Goal: Task Accomplishment & Management: Manage account settings

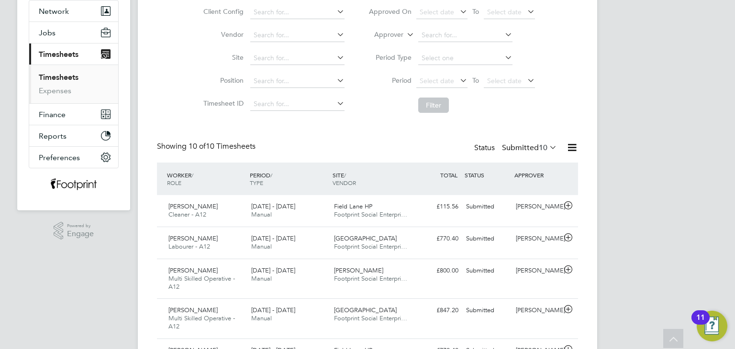
click at [526, 148] on label "Submitted 10" at bounding box center [529, 148] width 55 height 10
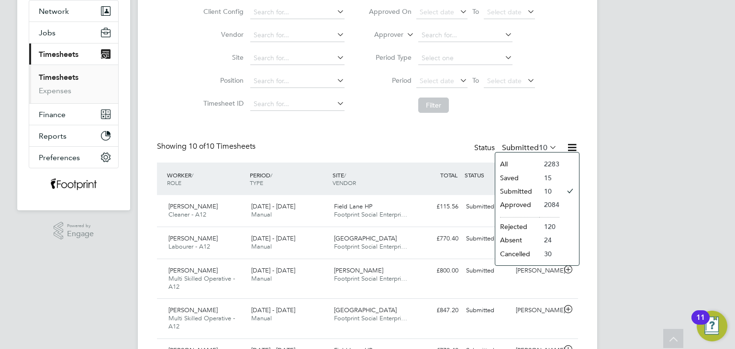
click at [523, 203] on li "Approved" at bounding box center [517, 204] width 44 height 13
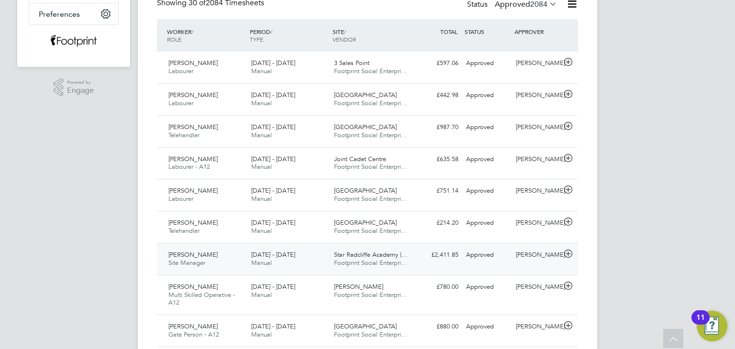
click at [508, 254] on div "Approved" at bounding box center [487, 255] width 50 height 16
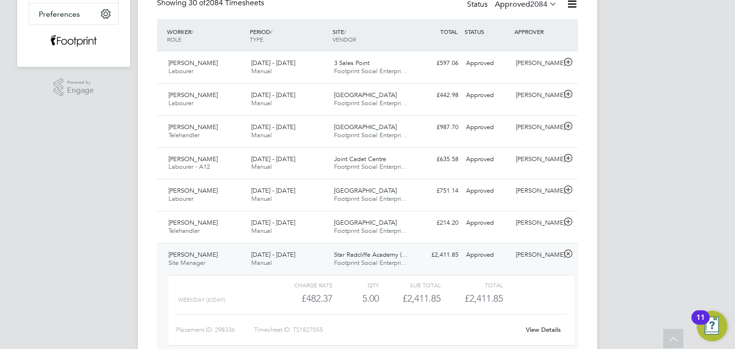
click at [542, 326] on link "View Details" at bounding box center [543, 330] width 35 height 8
click at [426, 251] on div "£2,411.85 Approved" at bounding box center [437, 255] width 50 height 16
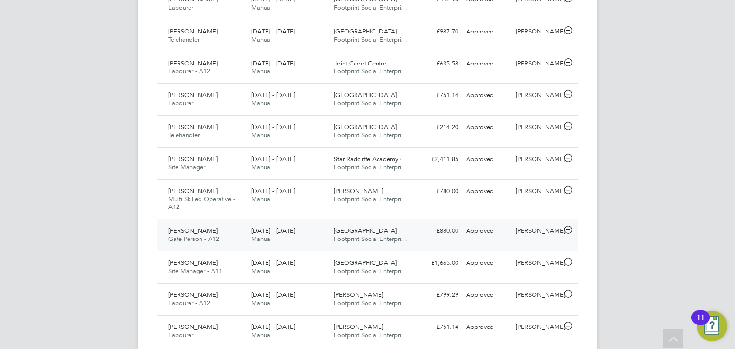
click at [369, 237] on span "Footprint Social Enterpri…" at bounding box center [370, 239] width 73 height 8
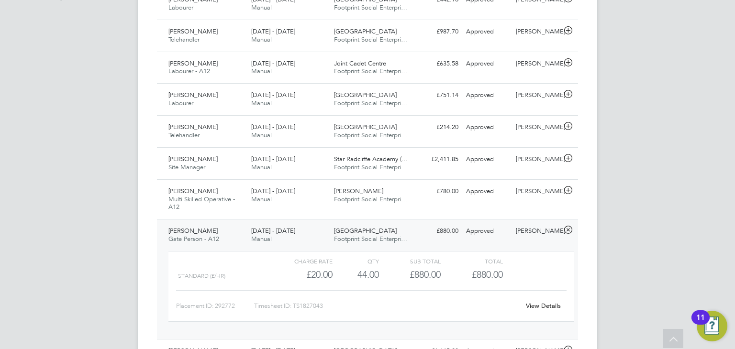
click at [534, 302] on link "View Details" at bounding box center [543, 306] width 35 height 8
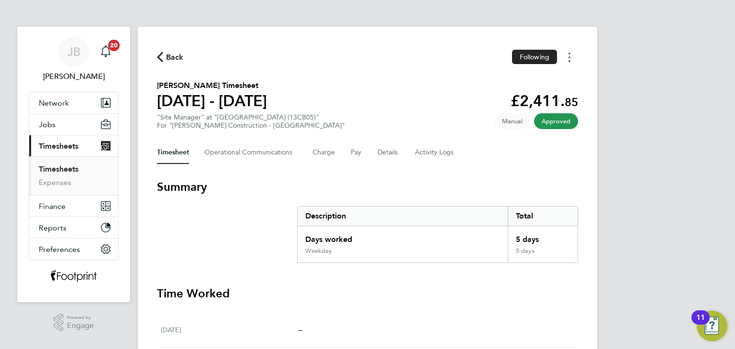
click at [572, 58] on button "Timesheets Menu" at bounding box center [569, 57] width 17 height 15
click at [542, 82] on link "Download timesheet" at bounding box center [520, 78] width 115 height 19
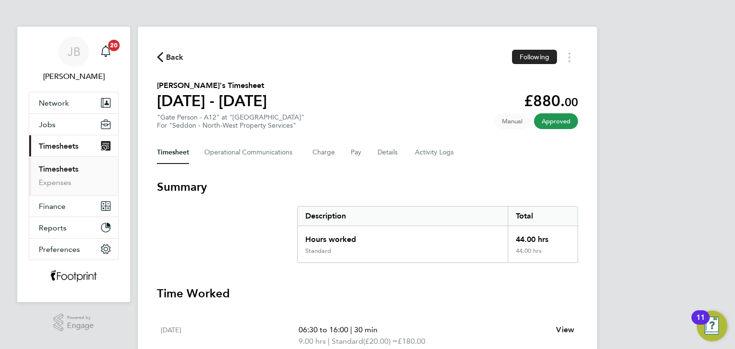
click at [174, 57] on span "Back" at bounding box center [175, 57] width 18 height 11
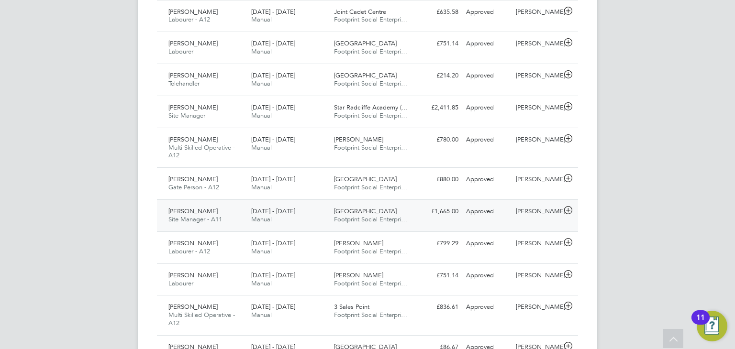
click at [500, 226] on div "Ian Constantine Site Manager - A11 15 - 21 Sep 2025 15 - 21 Sep 2025 Manual SEN…" at bounding box center [367, 216] width 421 height 32
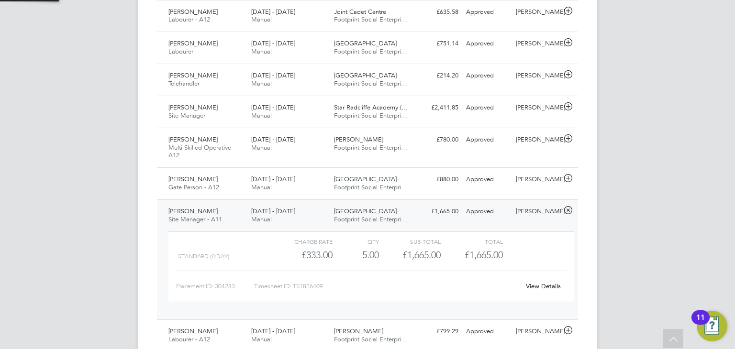
click at [538, 289] on link "View Details" at bounding box center [543, 286] width 35 height 8
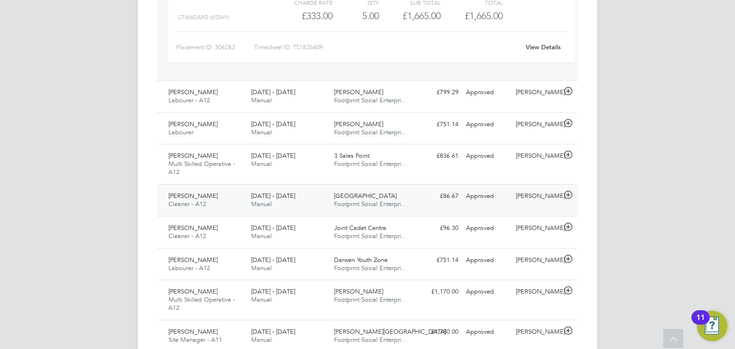
click at [365, 206] on span "Footprint Social Enterpri…" at bounding box center [370, 204] width 73 height 8
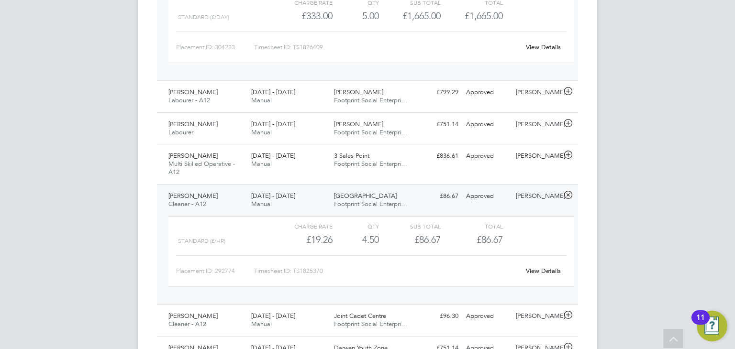
click at [545, 269] on link "View Details" at bounding box center [543, 271] width 35 height 8
click at [421, 192] on div "£86.67 Approved" at bounding box center [437, 197] width 50 height 16
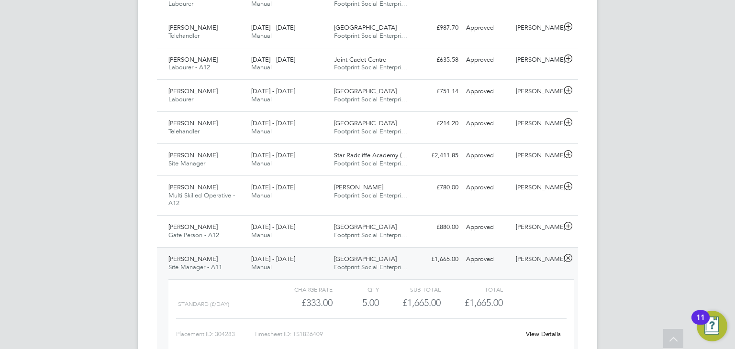
click at [510, 260] on div "Approved" at bounding box center [487, 260] width 50 height 16
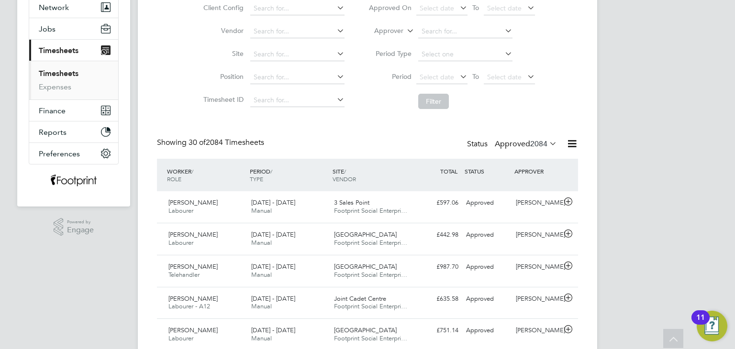
click at [530, 148] on span "2084" at bounding box center [538, 144] width 17 height 10
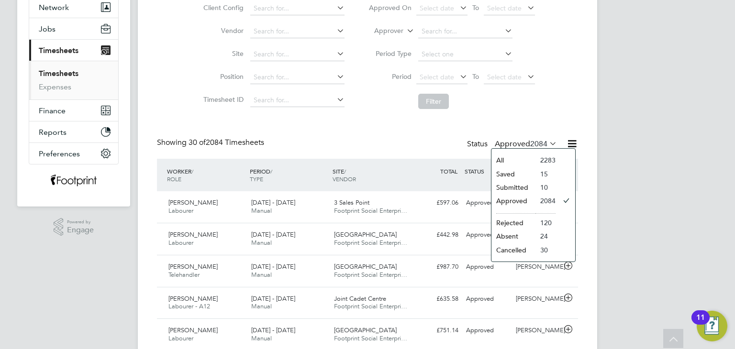
click at [512, 188] on li "Submitted" at bounding box center [513, 187] width 44 height 13
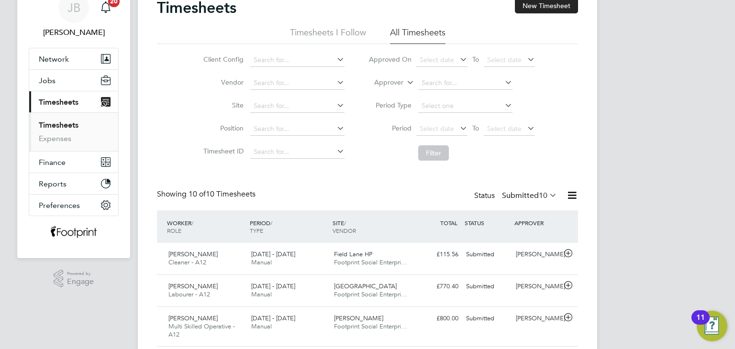
click at [512, 195] on label "Submitted 10" at bounding box center [529, 196] width 55 height 10
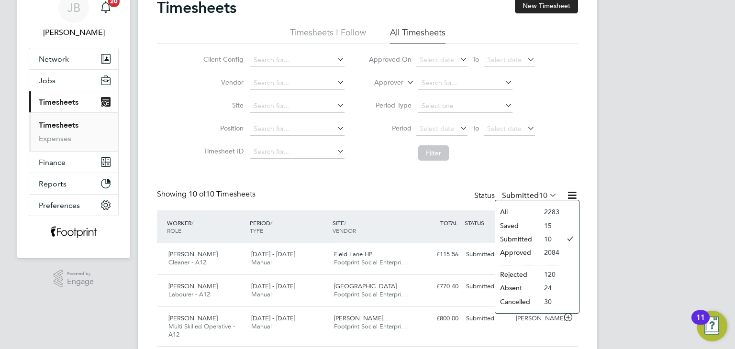
click at [523, 253] on li "Approved" at bounding box center [517, 252] width 44 height 13
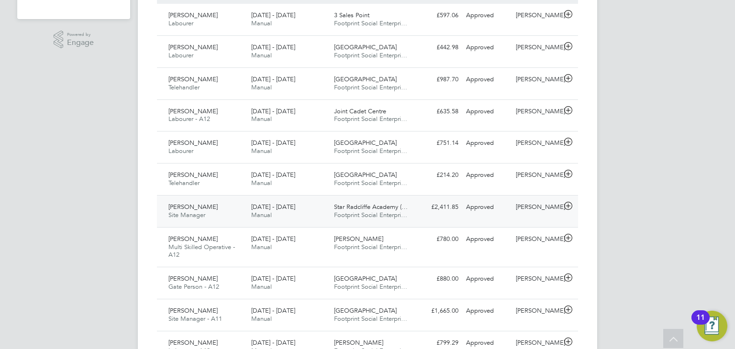
click at [479, 212] on div "Approved" at bounding box center [487, 208] width 50 height 16
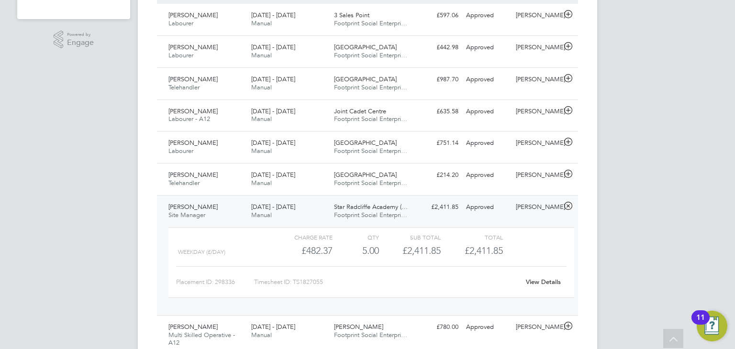
click at [540, 282] on link "View Details" at bounding box center [543, 282] width 35 height 8
click at [307, 202] on div "13 - 19 Sep 2025 Manual" at bounding box center [288, 212] width 83 height 24
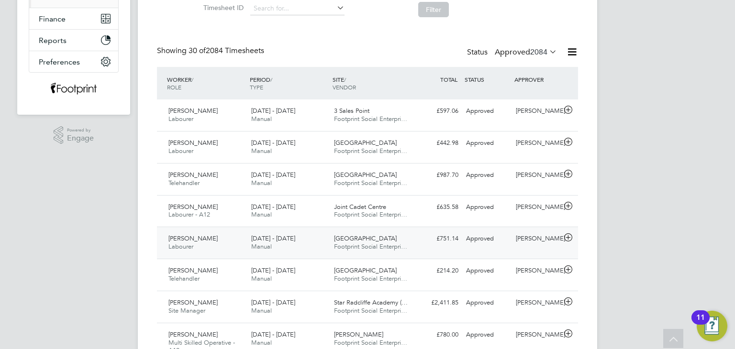
click at [339, 242] on span "[GEOGRAPHIC_DATA]" at bounding box center [365, 238] width 63 height 8
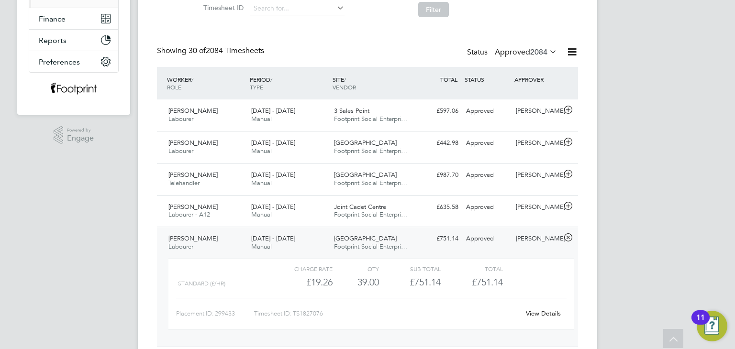
click at [535, 313] on link "View Details" at bounding box center [543, 314] width 35 height 8
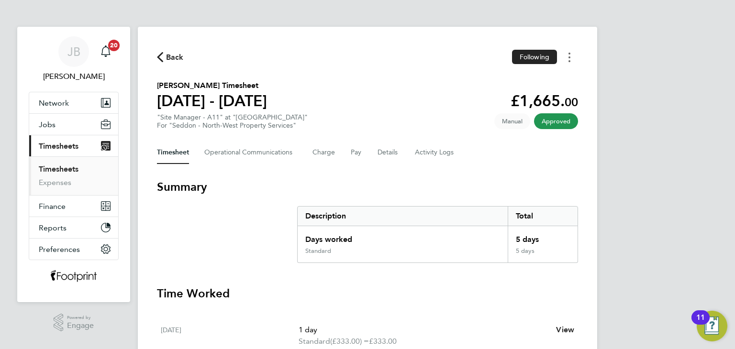
click at [572, 58] on button "Timesheets Menu" at bounding box center [569, 57] width 17 height 15
click at [545, 79] on link "Download timesheet" at bounding box center [520, 78] width 115 height 19
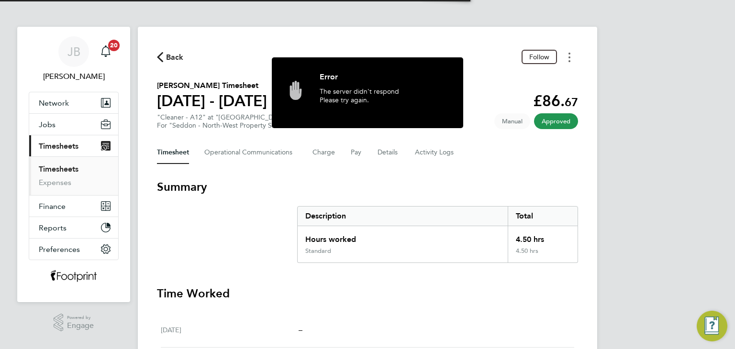
click at [571, 56] on button "Timesheets Menu" at bounding box center [569, 57] width 17 height 15
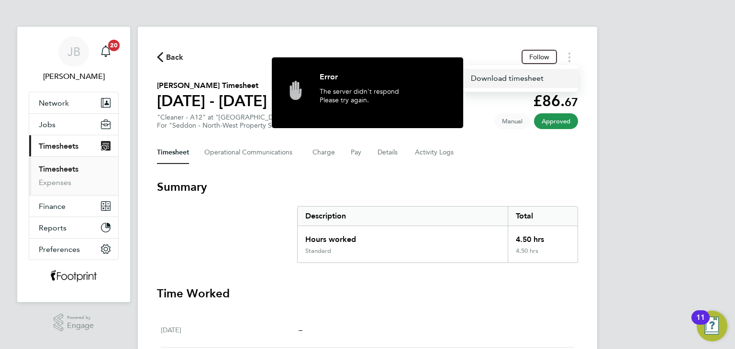
click at [508, 78] on link "Download timesheet" at bounding box center [520, 78] width 115 height 19
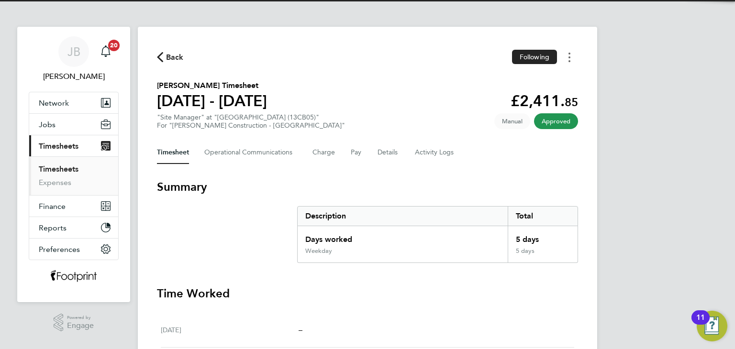
click at [571, 58] on button "Timesheets Menu" at bounding box center [569, 57] width 17 height 15
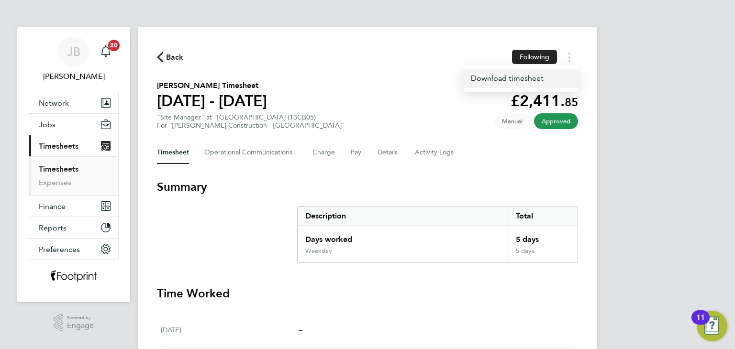
click at [519, 79] on link "Download timesheet" at bounding box center [520, 78] width 115 height 19
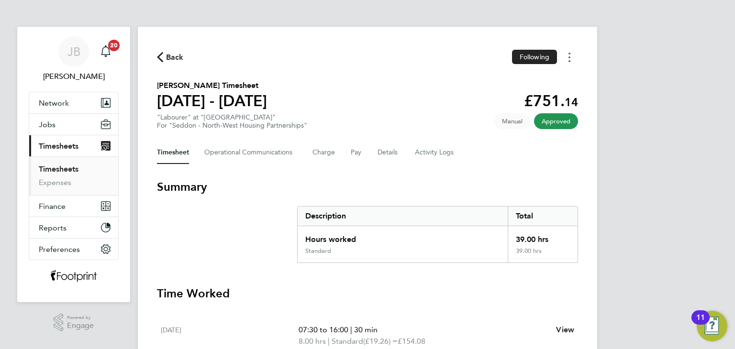
click at [570, 57] on circle "Timesheets Menu" at bounding box center [569, 57] width 2 height 2
drag, startPoint x: 536, startPoint y: 78, endPoint x: 541, endPoint y: 66, distance: 12.7
click at [536, 78] on link "Download timesheet" at bounding box center [520, 78] width 115 height 19
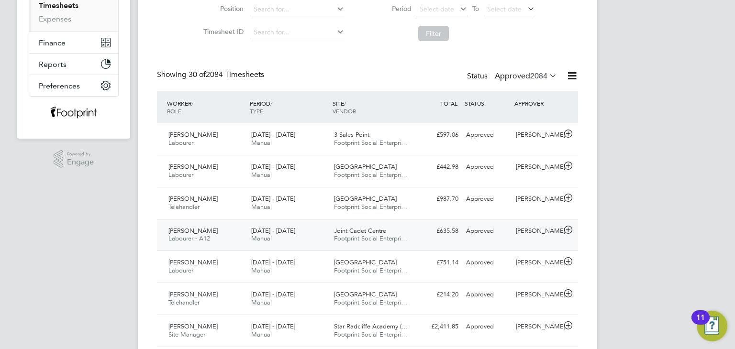
scroll to position [191, 0]
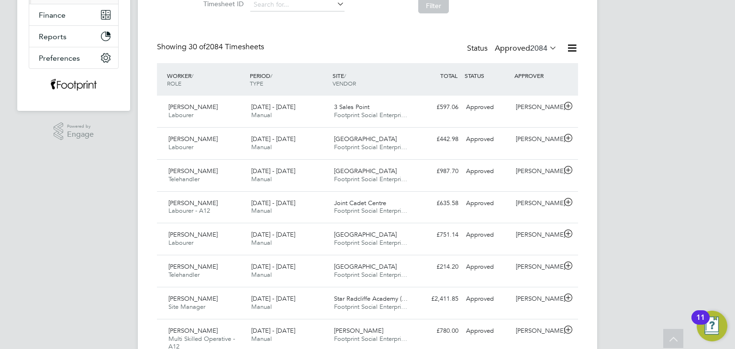
click at [500, 47] on label "Approved 2084" at bounding box center [526, 49] width 62 height 10
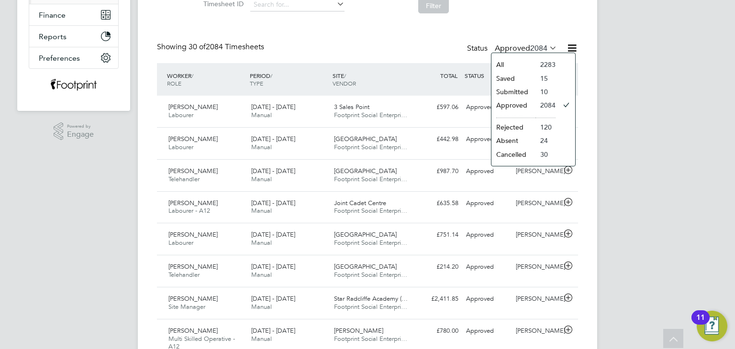
click at [530, 90] on li "Submitted" at bounding box center [513, 91] width 44 height 13
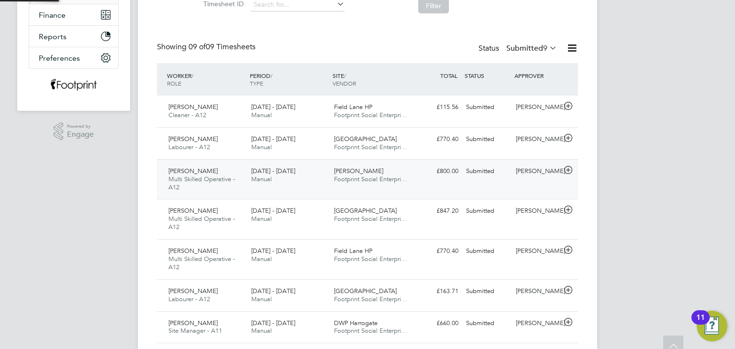
scroll to position [5, 5]
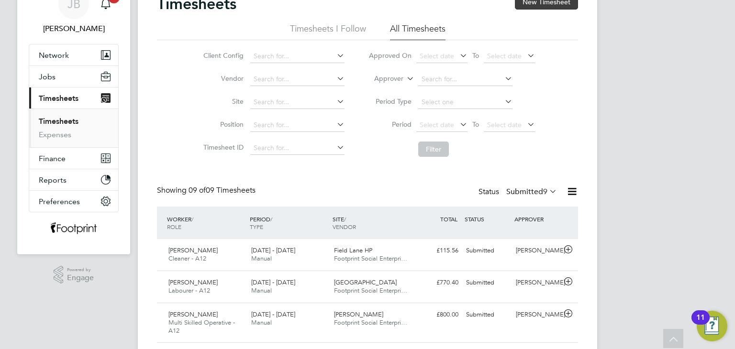
click at [530, 5] on button "New Timesheet" at bounding box center [546, 1] width 63 height 15
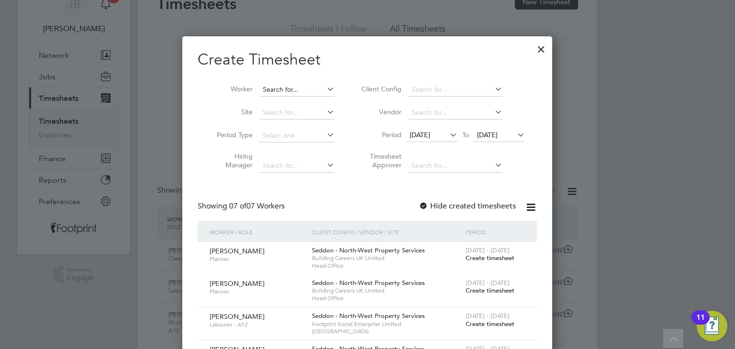
click at [306, 85] on input at bounding box center [296, 89] width 75 height 13
click at [300, 100] on li "Joz ef Vasa" at bounding box center [297, 102] width 76 height 13
type input "Jozef Vasa"
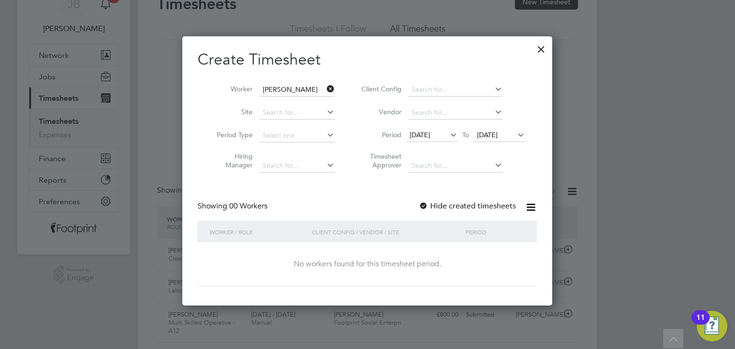
click at [486, 134] on span "16 Sep 2025" at bounding box center [487, 135] width 21 height 9
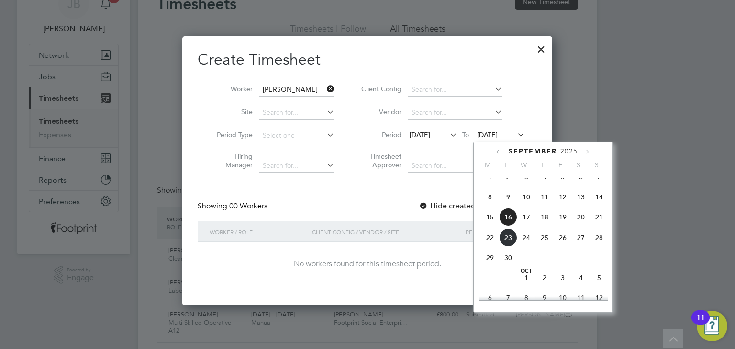
click at [521, 226] on span "17" at bounding box center [526, 217] width 18 height 18
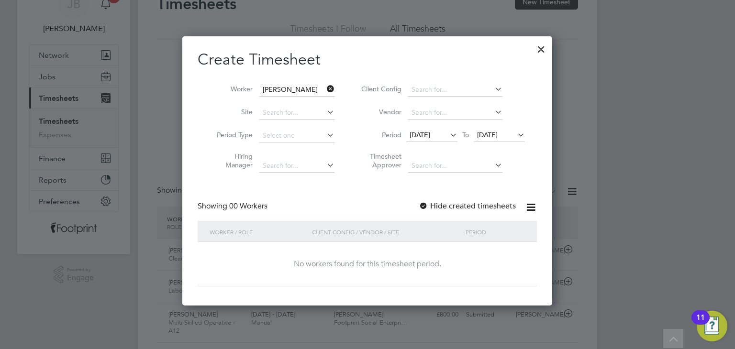
click at [423, 206] on div at bounding box center [424, 207] width 10 height 10
click at [492, 140] on span "17 Sep 2025" at bounding box center [499, 135] width 51 height 13
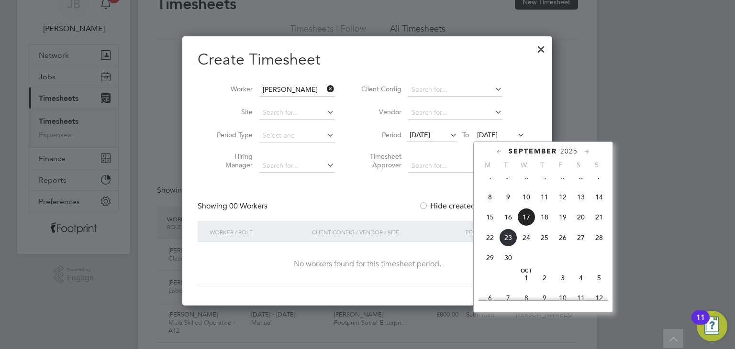
click at [585, 226] on span "20" at bounding box center [581, 217] width 18 height 18
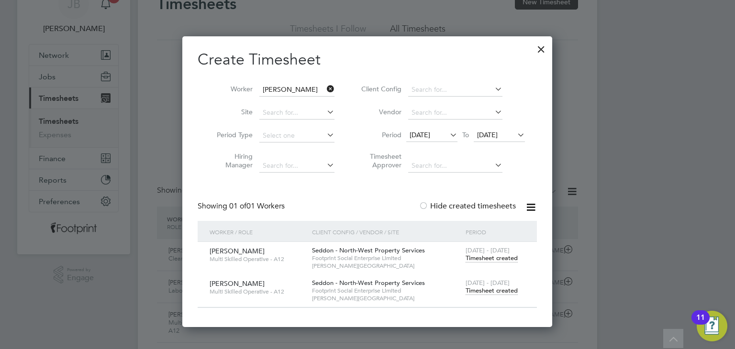
click at [493, 290] on span "Timesheet created" at bounding box center [492, 291] width 52 height 9
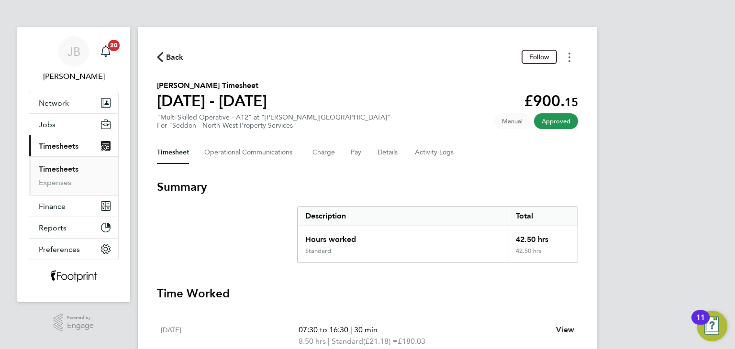
click at [567, 56] on button "Timesheets Menu" at bounding box center [569, 57] width 17 height 15
click at [497, 85] on link "Download timesheet" at bounding box center [520, 78] width 115 height 19
drag, startPoint x: 583, startPoint y: 123, endPoint x: 381, endPoint y: 144, distance: 203.5
click at [381, 144] on div "Back Follow Jozef Vasa's Timesheet 15 - 21 Sept 2025 £900. 15 "Multi Skilled Op…" at bounding box center [367, 355] width 459 height 657
click at [387, 123] on section "Jozef Vasa's Timesheet 15 - 21 Sept 2025 £900. 15 "Multi Skilled Operative - A1…" at bounding box center [367, 105] width 421 height 50
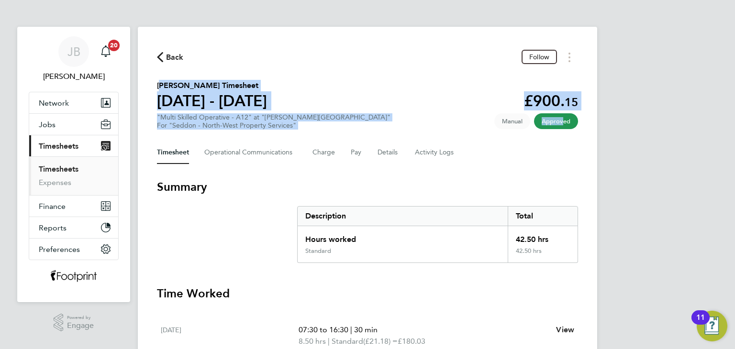
drag, startPoint x: 159, startPoint y: 86, endPoint x: 560, endPoint y: 123, distance: 403.2
click at [560, 123] on section "Jozef Vasa's Timesheet 15 - 21 Sept 2025 £900. 15 "Multi Skilled Operative - A1…" at bounding box center [367, 105] width 421 height 50
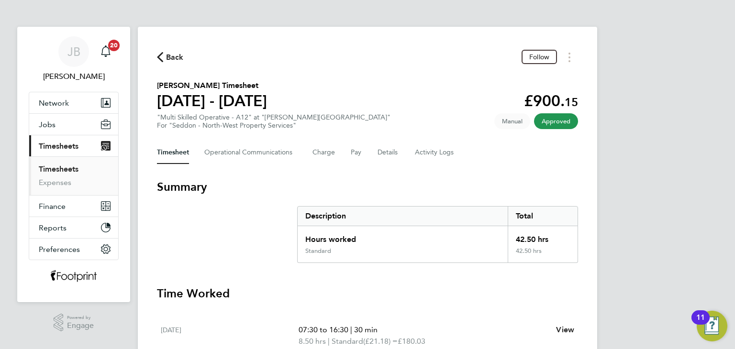
click at [588, 122] on div "Back Follow Jozef Vasa's Timesheet 15 - 21 Sept 2025 £900. 15 "Multi Skilled Op…" at bounding box center [367, 355] width 459 height 657
drag, startPoint x: 586, startPoint y: 124, endPoint x: 327, endPoint y: 136, distance: 259.1
click at [327, 136] on div "Back Follow Jozef Vasa's Timesheet 15 - 21 Sept 2025 £900. 15 "Multi Skilled Op…" at bounding box center [367, 355] width 459 height 657
click at [353, 122] on section "Jozef Vasa's Timesheet 15 - 21 Sept 2025 £900. 15 "Multi Skilled Operative - A1…" at bounding box center [367, 105] width 421 height 50
click at [156, 82] on div "Back Follow Jozef Vasa's Timesheet 15 - 21 Sept 2025 £900. 15 "Multi Skilled Op…" at bounding box center [367, 355] width 459 height 657
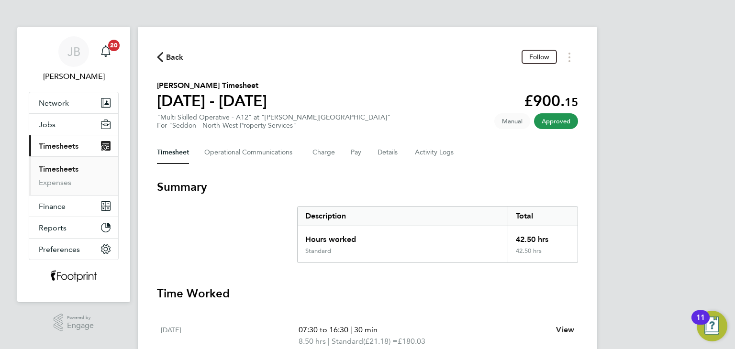
drag, startPoint x: 156, startPoint y: 83, endPoint x: 570, endPoint y: 123, distance: 416.3
click at [570, 123] on div "Back Follow Jozef Vasa's Timesheet 15 - 21 Sept 2025 £900. 15 "Multi Skilled Op…" at bounding box center [367, 355] width 459 height 657
click at [397, 159] on div "Timesheet Operational Communications Charge Pay Details Activity Logs" at bounding box center [367, 152] width 421 height 23
drag, startPoint x: 572, startPoint y: 121, endPoint x: 150, endPoint y: 78, distance: 424.3
click at [150, 78] on div "Back Follow Jozef Vasa's Timesheet 15 - 21 Sept 2025 £900. 15 "Multi Skilled Op…" at bounding box center [367, 355] width 459 height 657
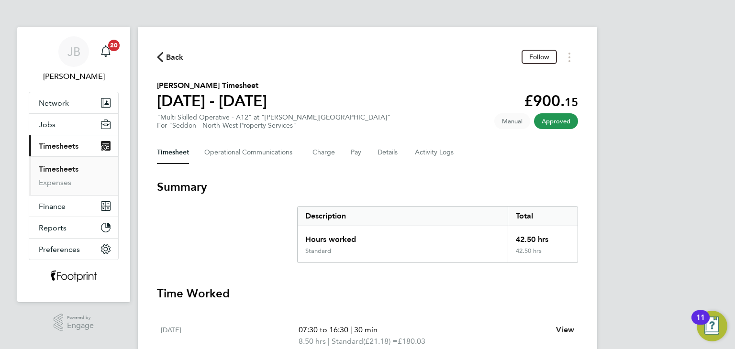
click at [157, 86] on h2 "Jozef Vasa's Timesheet" at bounding box center [212, 85] width 110 height 11
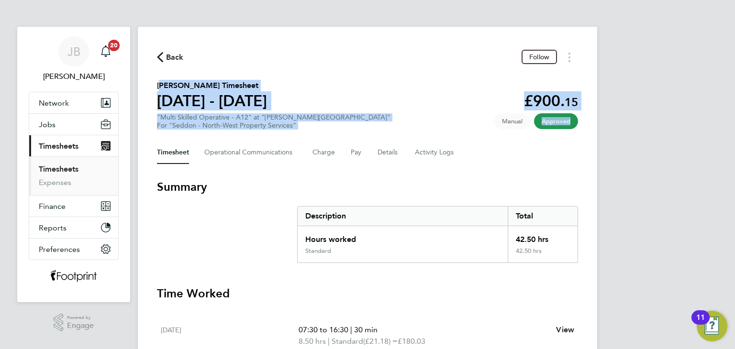
drag, startPoint x: 157, startPoint y: 86, endPoint x: 579, endPoint y: 125, distance: 423.3
click at [579, 125] on div "Back Follow Jozef Vasa's Timesheet 15 - 21 Sept 2025 £900. 15 "Multi Skilled Op…" at bounding box center [367, 355] width 459 height 657
click at [571, 124] on span "Approved" at bounding box center [556, 121] width 44 height 16
drag, startPoint x: 566, startPoint y: 127, endPoint x: 142, endPoint y: 91, distance: 425.4
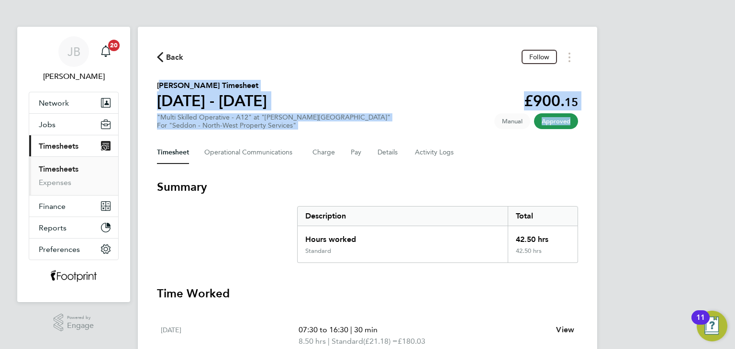
click at [142, 91] on div "Back Follow Jozef Vasa's Timesheet 15 - 21 Sept 2025 £900. 15 "Multi Skilled Op…" at bounding box center [367, 355] width 459 height 657
click at [158, 88] on h2 "Jozef Vasa's Timesheet" at bounding box center [212, 85] width 110 height 11
drag, startPoint x: 158, startPoint y: 88, endPoint x: 569, endPoint y: 125, distance: 412.2
click at [569, 125] on section "Jozef Vasa's Timesheet 15 - 21 Sept 2025 £900. 15 "Multi Skilled Operative - A1…" at bounding box center [367, 105] width 421 height 50
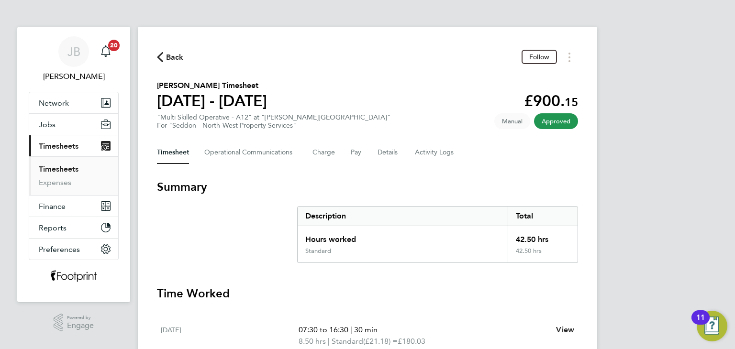
click at [406, 97] on section "Jozef Vasa's Timesheet 15 - 21 Sept 2025 £900. 15 "Multi Skilled Operative - A1…" at bounding box center [367, 105] width 421 height 50
click at [570, 60] on button "Timesheets Menu" at bounding box center [569, 57] width 17 height 15
click at [538, 79] on link "Download timesheet" at bounding box center [520, 78] width 115 height 19
click at [167, 61] on span "Back" at bounding box center [175, 57] width 18 height 11
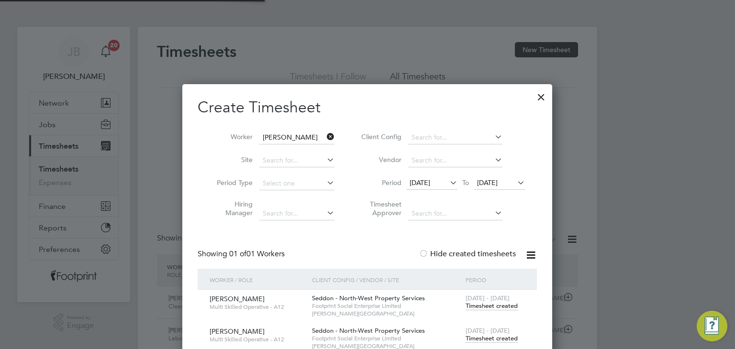
scroll to position [24, 83]
click at [542, 97] on div at bounding box center [541, 94] width 17 height 17
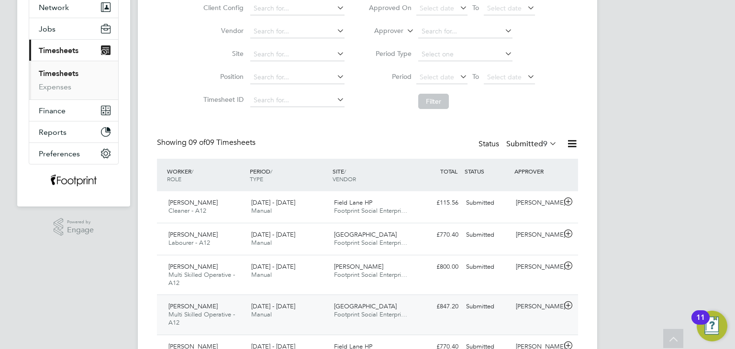
scroll to position [191, 0]
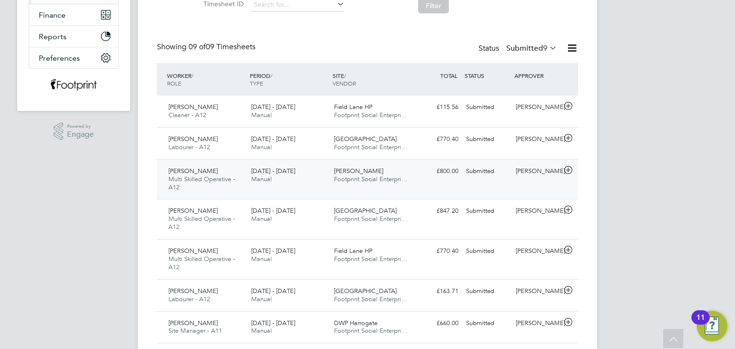
click at [504, 188] on div "Daniel Rutherford Multi Skilled Operative - A12 15 - 21 Sep 2025 15 - 21 Sep 20…" at bounding box center [367, 179] width 421 height 40
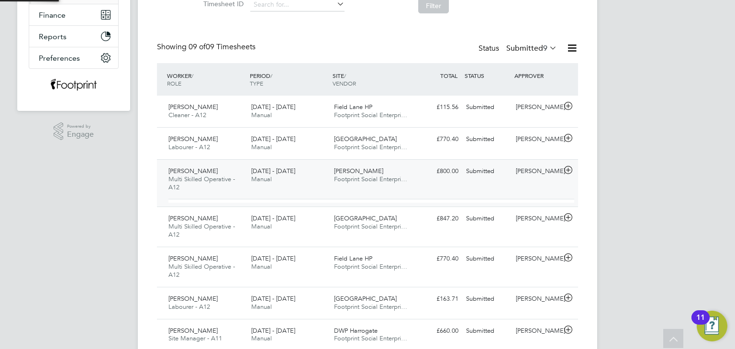
scroll to position [16, 93]
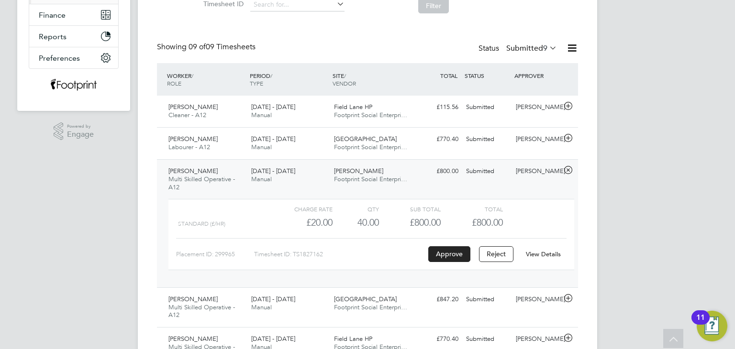
click at [543, 256] on link "View Details" at bounding box center [543, 254] width 35 height 8
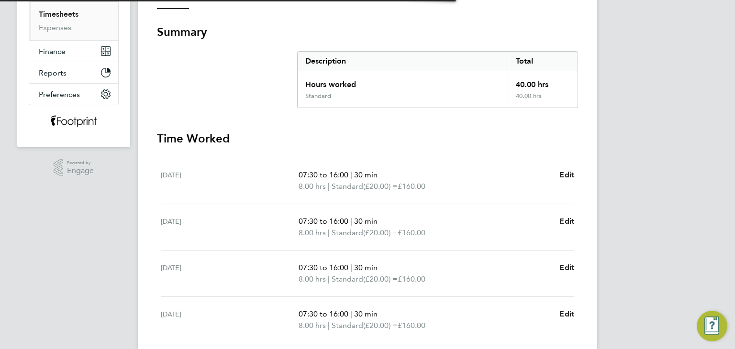
scroll to position [287, 0]
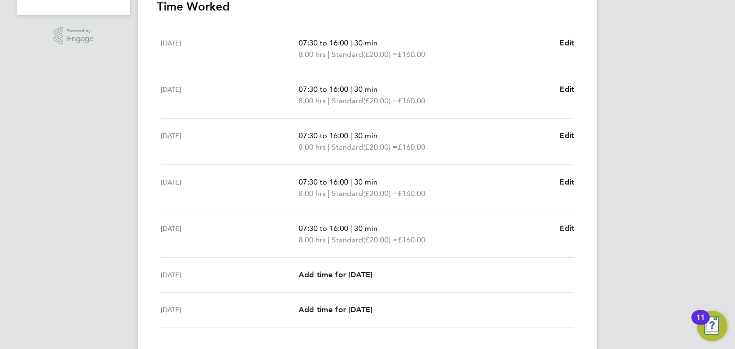
click at [569, 227] on span "Edit" at bounding box center [566, 228] width 15 height 9
select select "30"
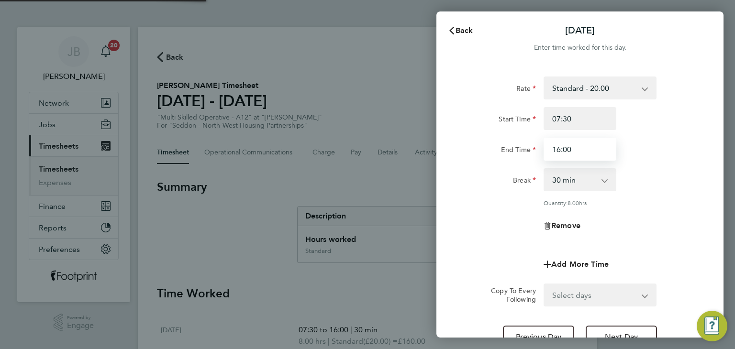
drag, startPoint x: 574, startPoint y: 150, endPoint x: 500, endPoint y: 143, distance: 74.5
click at [497, 150] on div "End Time 16:00" at bounding box center [579, 149] width 241 height 23
type input "15:00"
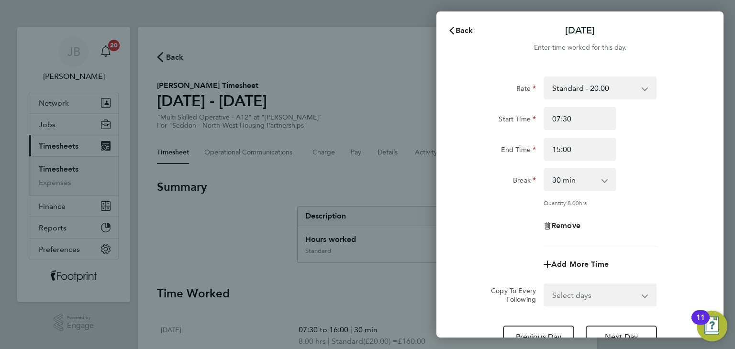
click at [501, 142] on div "End Time" at bounding box center [499, 147] width 73 height 19
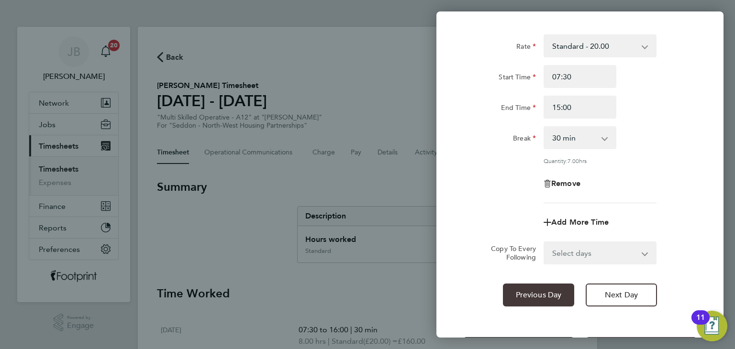
scroll to position [82, 0]
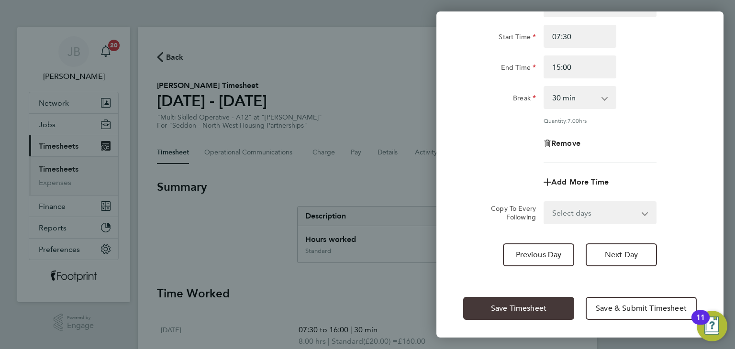
click at [518, 305] on span "Save Timesheet" at bounding box center [519, 309] width 56 height 10
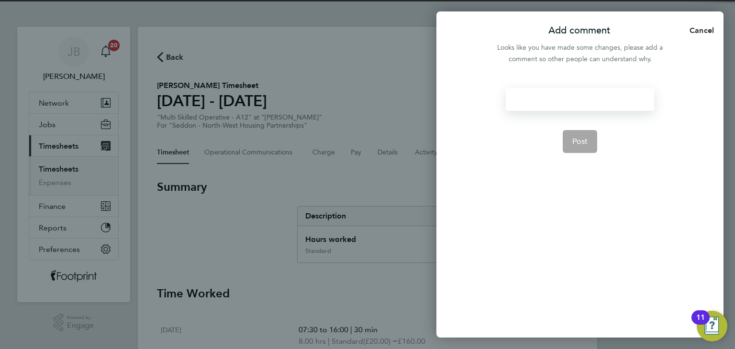
click at [534, 103] on div at bounding box center [580, 99] width 148 height 23
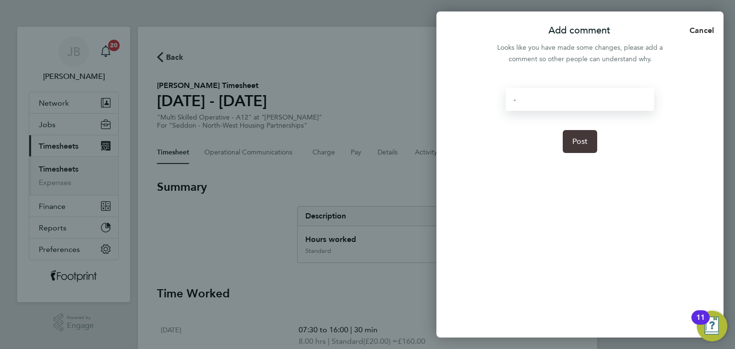
click at [579, 148] on button "Post" at bounding box center [580, 141] width 35 height 23
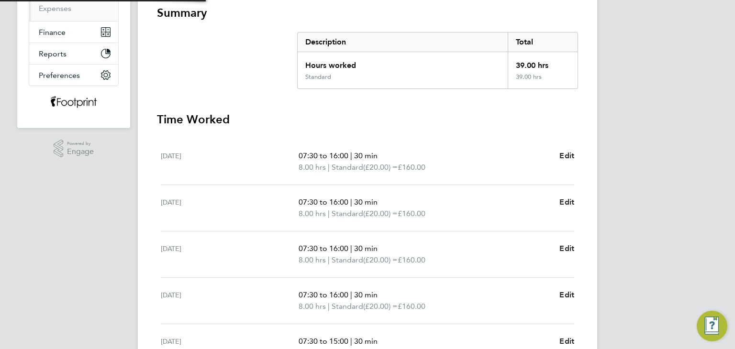
scroll to position [348, 0]
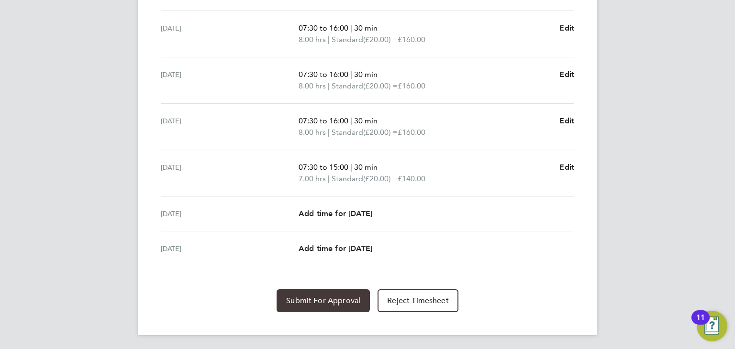
drag, startPoint x: 307, startPoint y: 303, endPoint x: 298, endPoint y: 303, distance: 9.1
click at [307, 302] on span "Submit For Approval" at bounding box center [323, 301] width 74 height 10
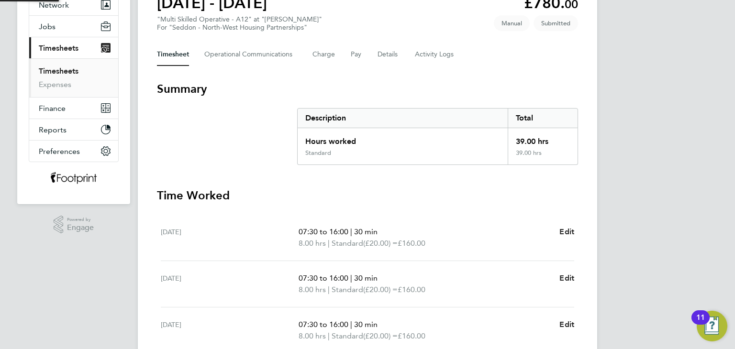
scroll to position [13, 0]
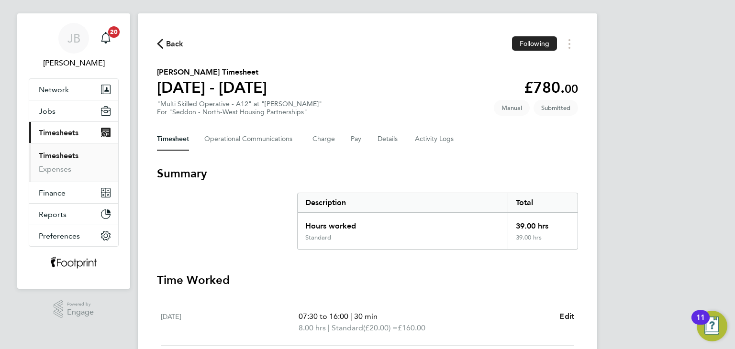
click at [177, 46] on span "Back" at bounding box center [175, 43] width 18 height 11
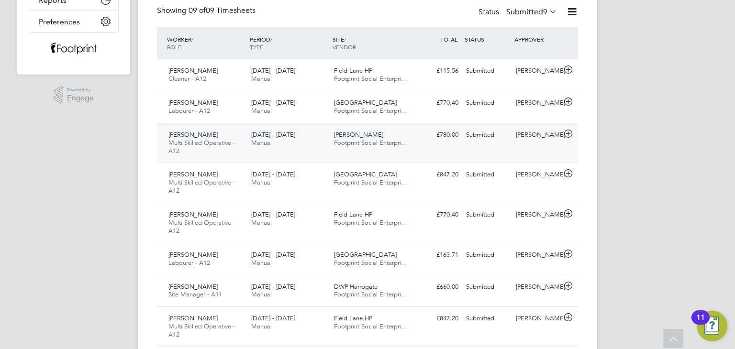
scroll to position [244, 0]
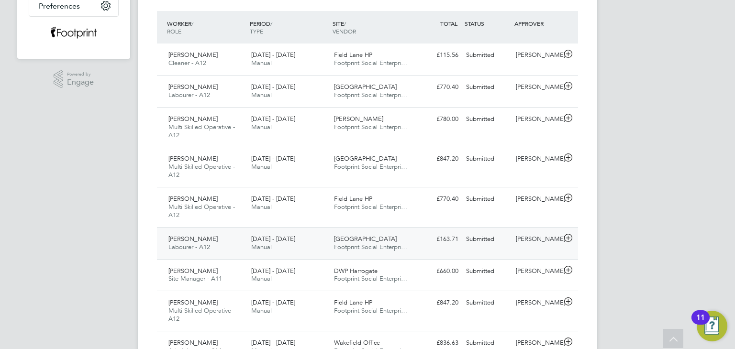
click at [425, 241] on div "£163.71 Submitted" at bounding box center [437, 240] width 50 height 16
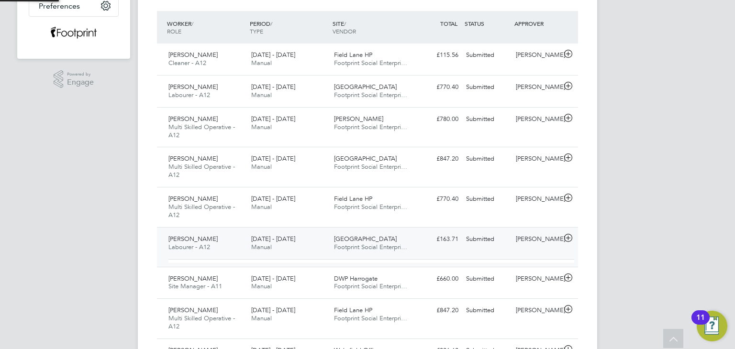
scroll to position [16, 93]
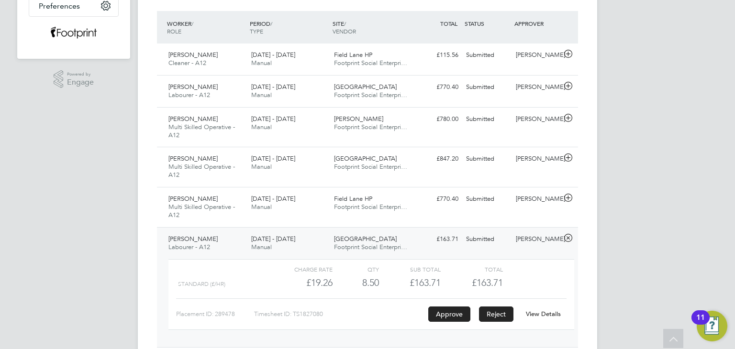
click button "Reject"
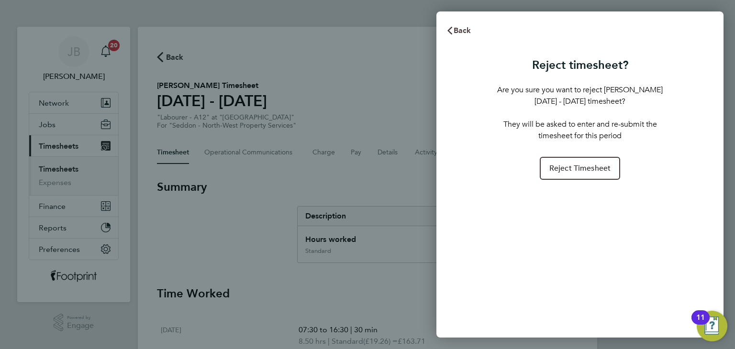
click at [456, 29] on span "Back" at bounding box center [463, 30] width 18 height 9
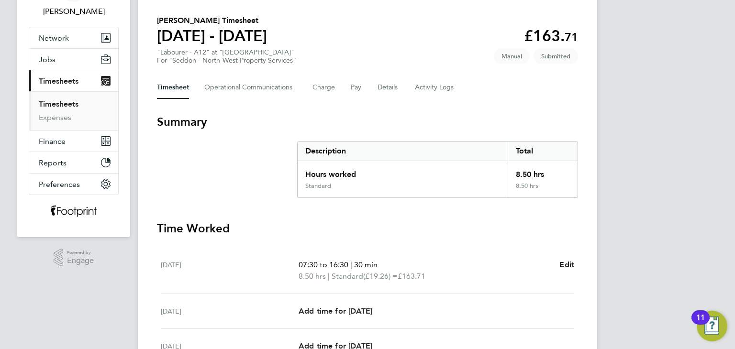
scroll to position [48, 0]
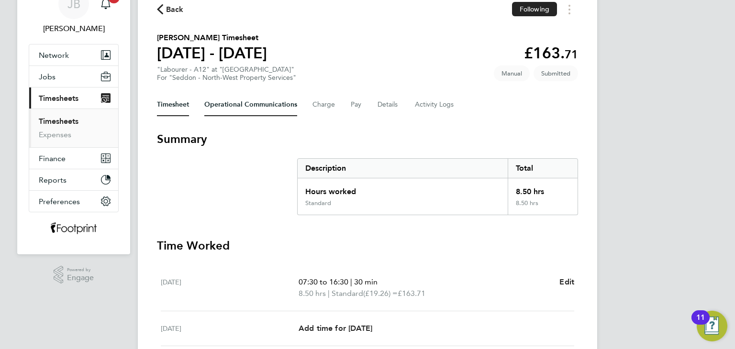
click at [238, 113] on Communications-tab "Operational Communications" at bounding box center [250, 104] width 93 height 23
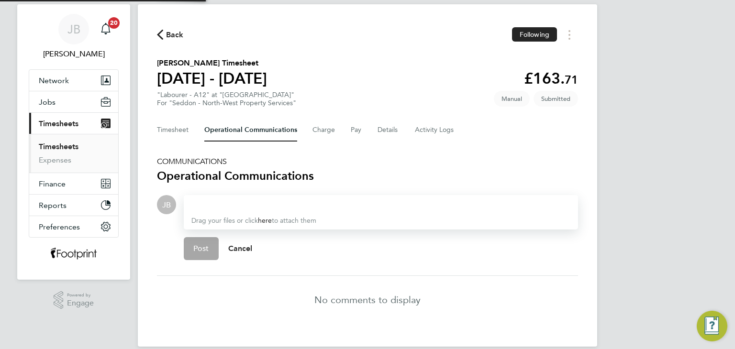
scroll to position [35, 0]
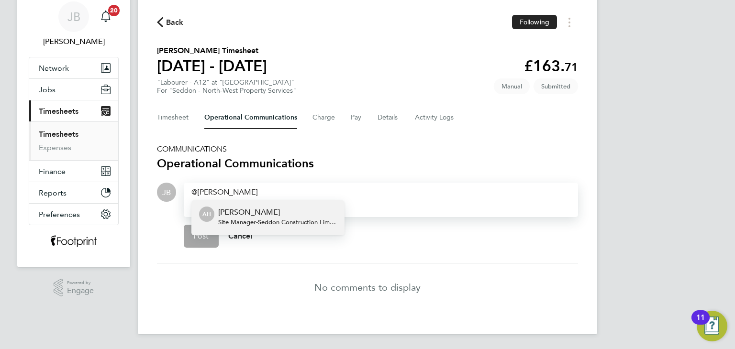
click at [296, 219] on span "Site Manager - Seddon Construction Limited" at bounding box center [277, 223] width 119 height 8
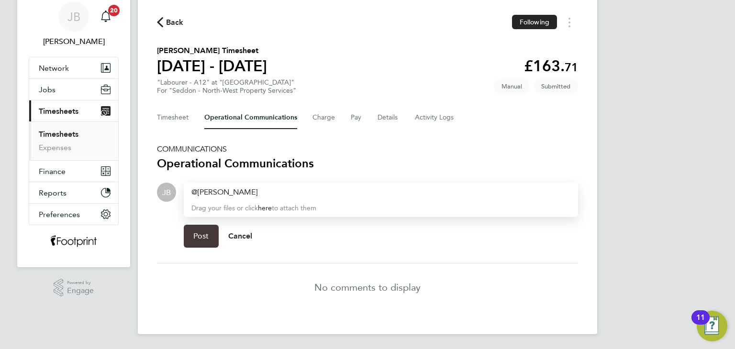
click at [201, 241] on button "Post" at bounding box center [201, 236] width 35 height 23
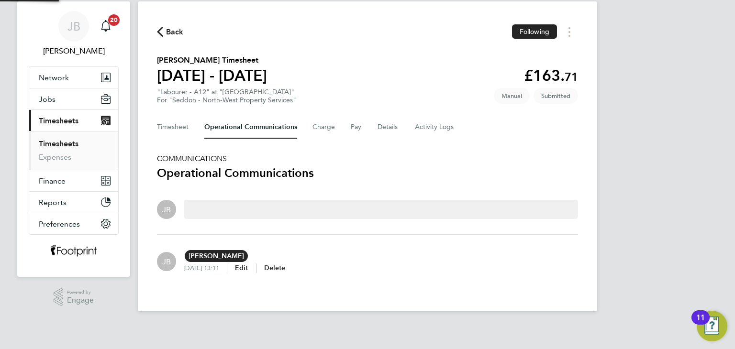
scroll to position [2, 0]
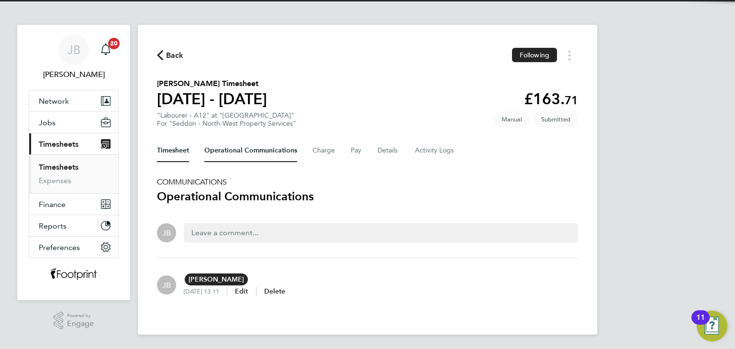
click at [187, 157] on button "Timesheet" at bounding box center [173, 150] width 32 height 23
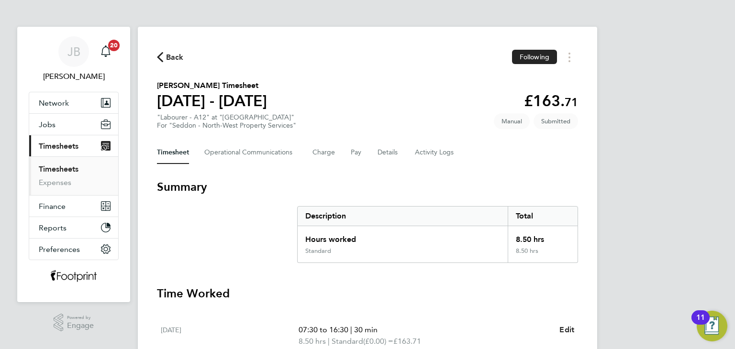
click at [176, 61] on span "Back" at bounding box center [175, 57] width 18 height 11
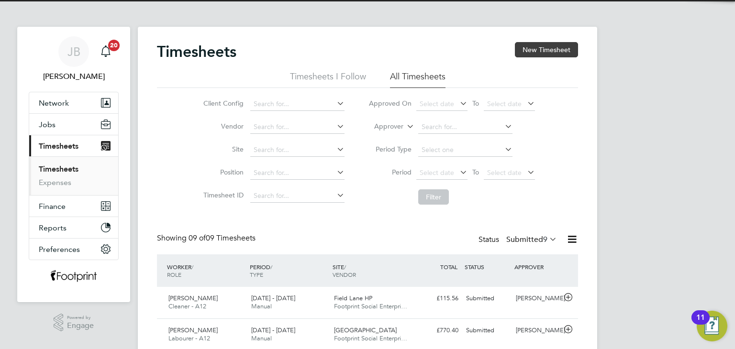
click at [530, 48] on button "New Timesheet" at bounding box center [546, 49] width 63 height 15
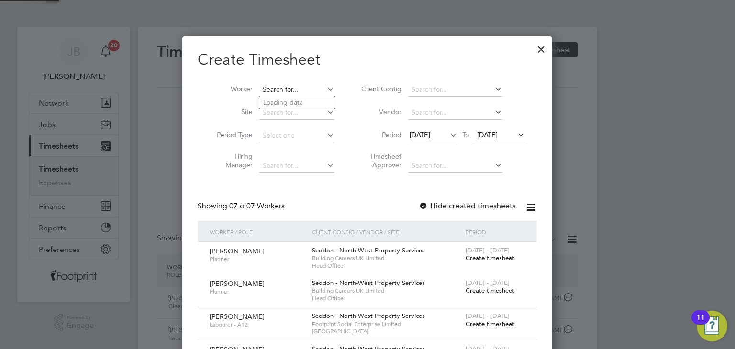
click at [294, 86] on input at bounding box center [296, 89] width 75 height 13
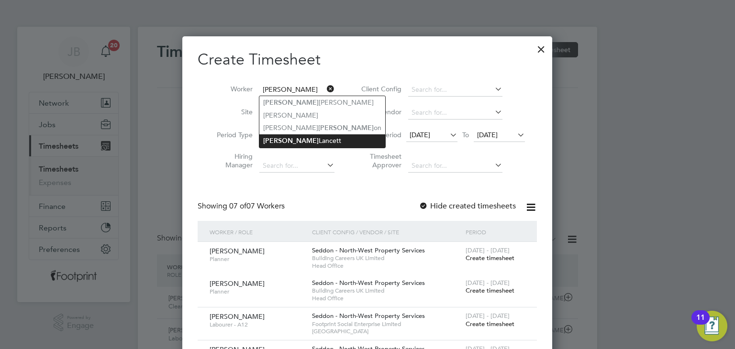
click at [295, 143] on li "James Lancett" at bounding box center [322, 140] width 126 height 13
type input "[PERSON_NAME]"
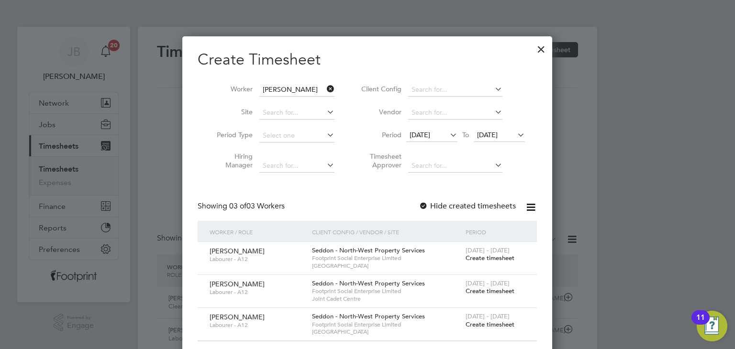
click at [450, 207] on label "Hide created timesheets" at bounding box center [467, 206] width 97 height 10
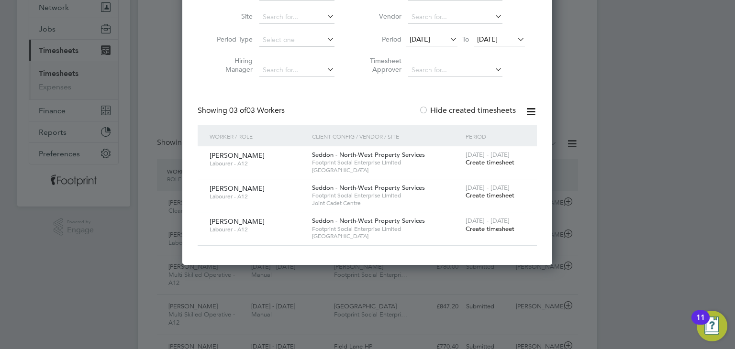
click at [498, 41] on span "16 Sep 2025" at bounding box center [487, 39] width 21 height 9
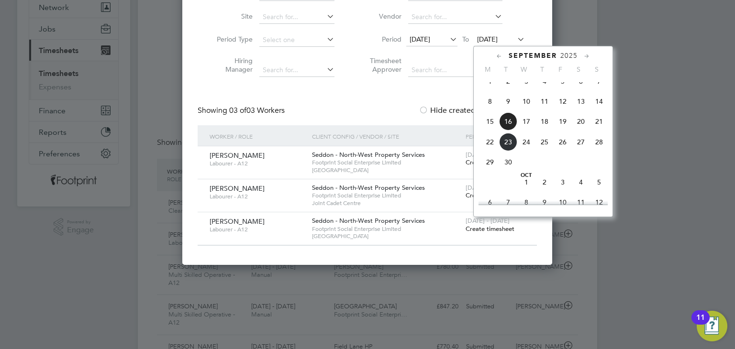
click at [523, 131] on span "17" at bounding box center [526, 121] width 18 height 18
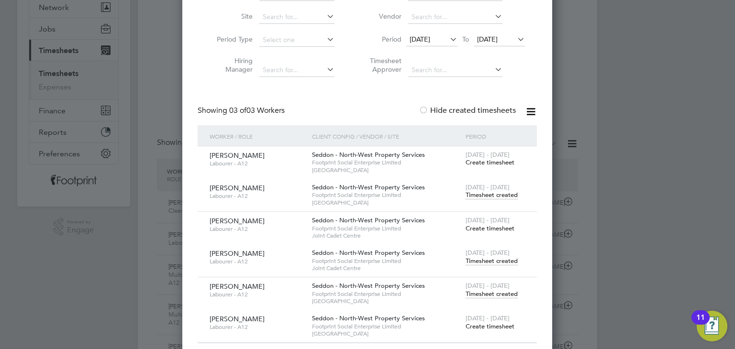
click at [485, 259] on span "Timesheet created" at bounding box center [492, 261] width 52 height 9
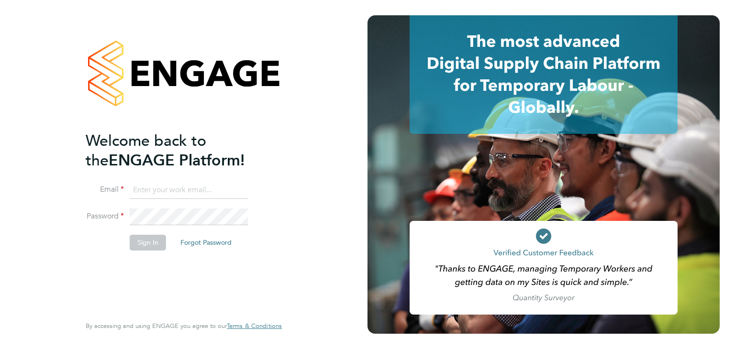
type input "[EMAIL_ADDRESS][PERSON_NAME][DOMAIN_NAME]"
click at [147, 242] on button "Sign In" at bounding box center [148, 242] width 36 height 15
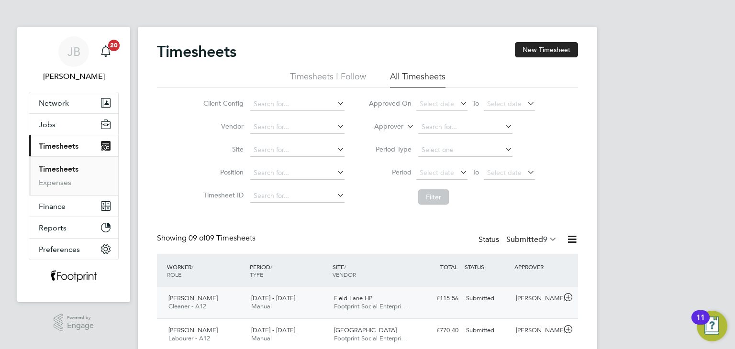
click at [519, 291] on div "[PERSON_NAME]" at bounding box center [537, 299] width 50 height 16
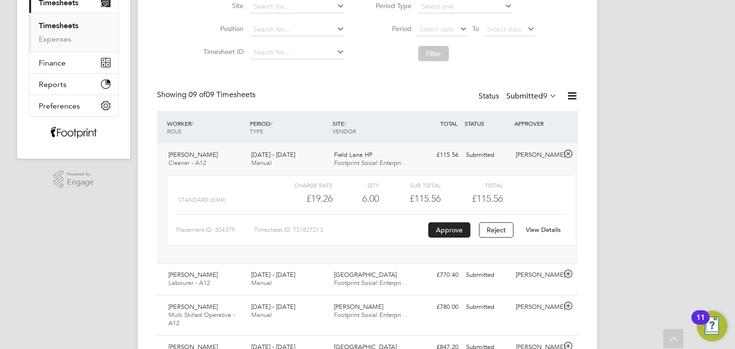
click at [539, 232] on link "View Details" at bounding box center [543, 230] width 35 height 8
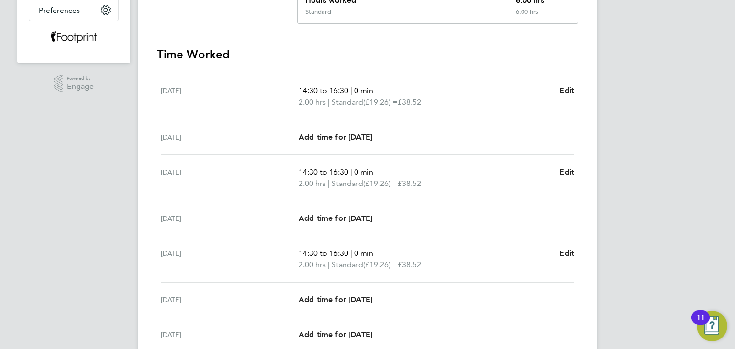
scroll to position [325, 0]
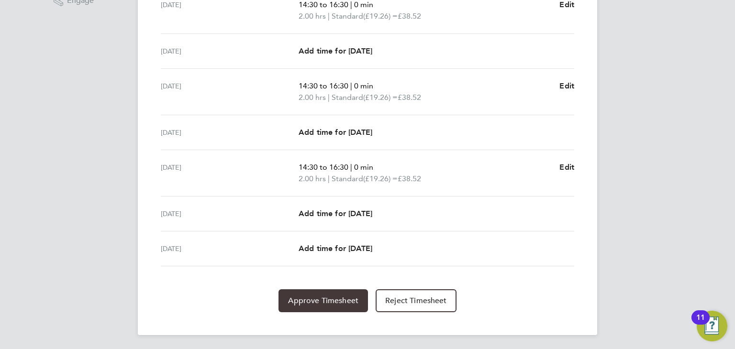
click at [323, 299] on span "Approve Timesheet" at bounding box center [323, 301] width 70 height 10
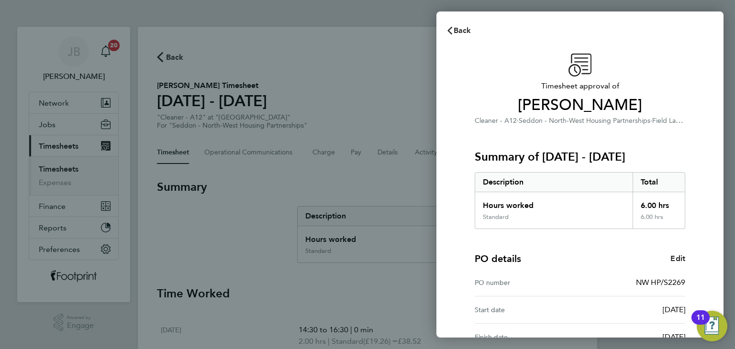
scroll to position [109, 0]
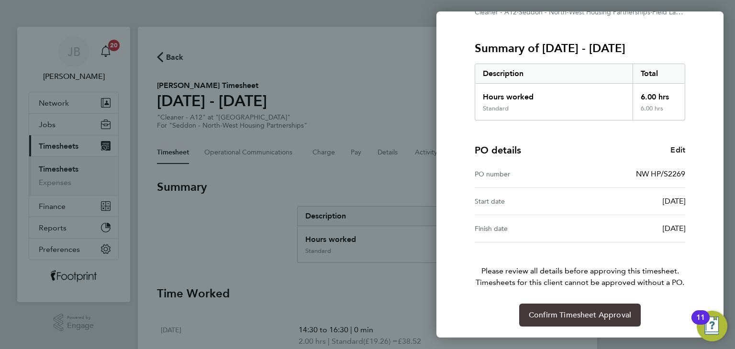
click at [563, 311] on span "Confirm Timesheet Approval" at bounding box center [580, 316] width 102 height 10
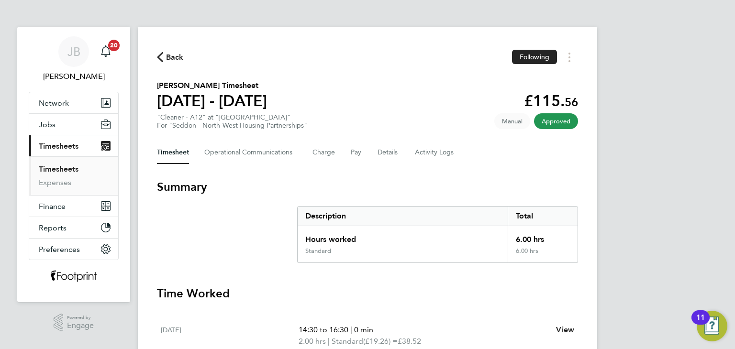
click at [164, 58] on span "Back" at bounding box center [170, 56] width 27 height 9
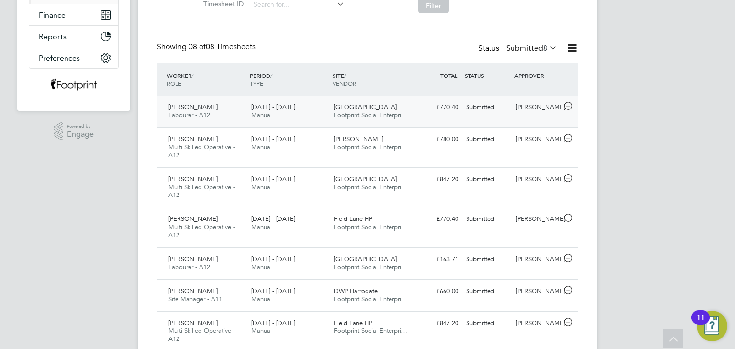
click at [481, 102] on div "Submitted" at bounding box center [487, 108] width 50 height 16
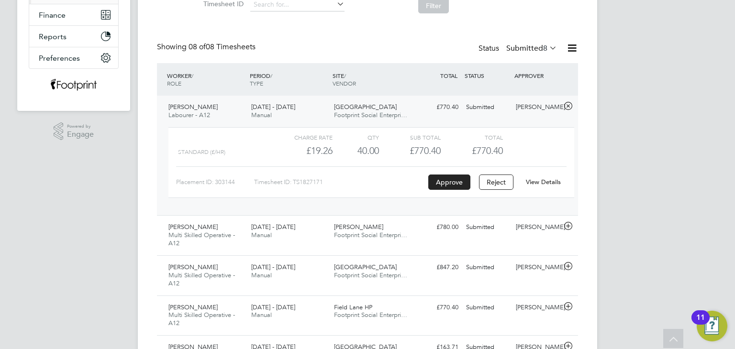
click at [537, 182] on link "View Details" at bounding box center [543, 182] width 35 height 8
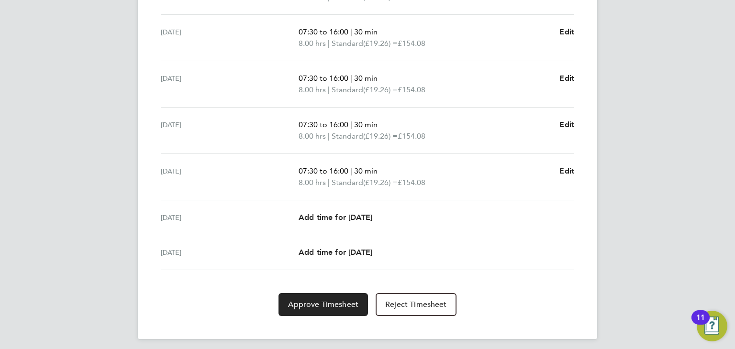
scroll to position [348, 0]
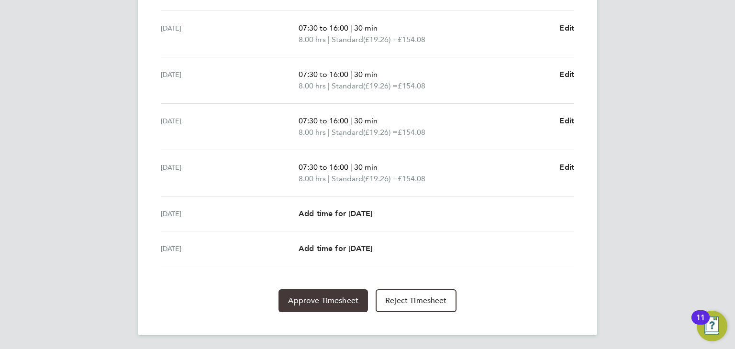
click at [347, 296] on span "Approve Timesheet" at bounding box center [323, 301] width 70 height 10
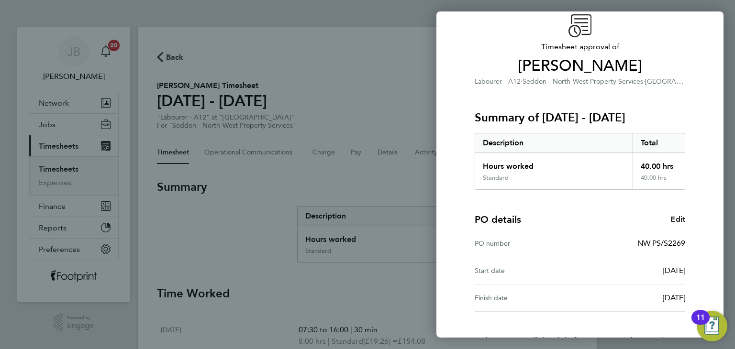
scroll to position [96, 0]
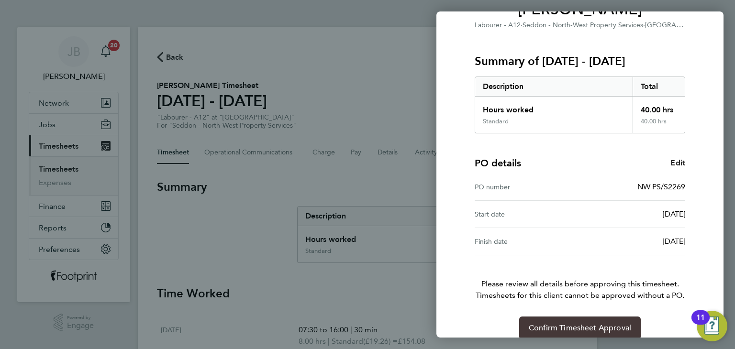
click at [577, 320] on button "Confirm Timesheet Approval" at bounding box center [580, 328] width 122 height 23
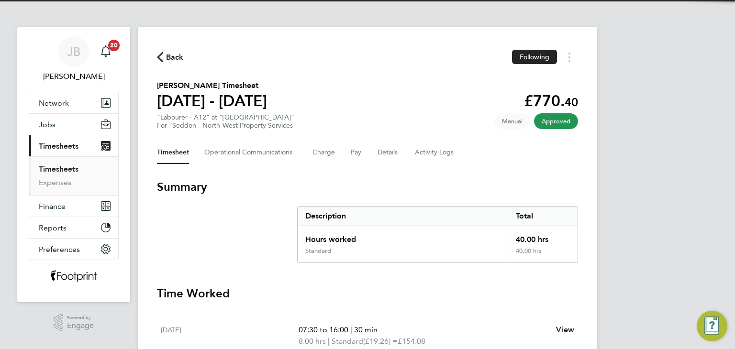
click at [176, 57] on span "Back" at bounding box center [175, 57] width 18 height 11
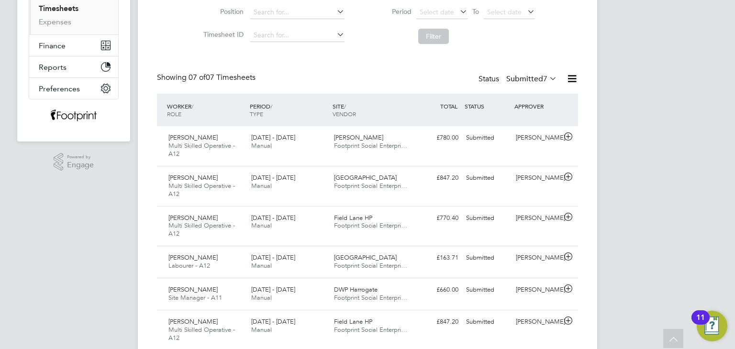
click at [526, 81] on label "Submitted 7" at bounding box center [531, 79] width 51 height 10
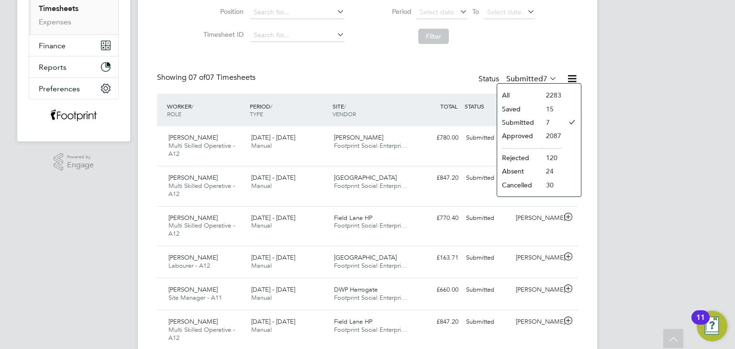
click at [533, 134] on li "Approved" at bounding box center [519, 135] width 44 height 13
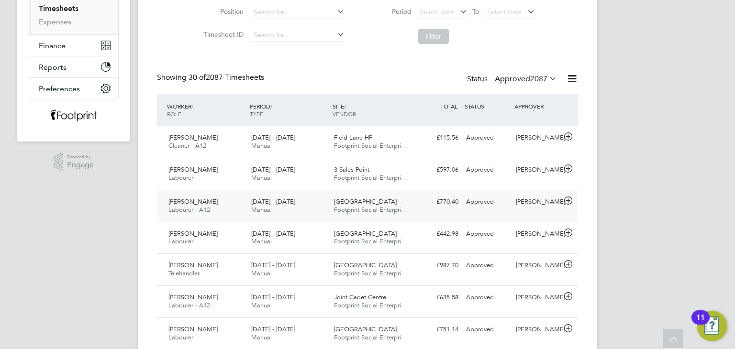
click at [444, 200] on div "£770.40 Approved" at bounding box center [437, 202] width 50 height 16
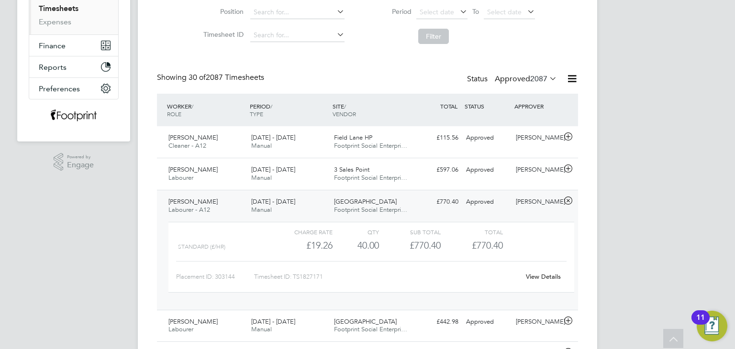
click at [543, 276] on link "View Details" at bounding box center [543, 277] width 35 height 8
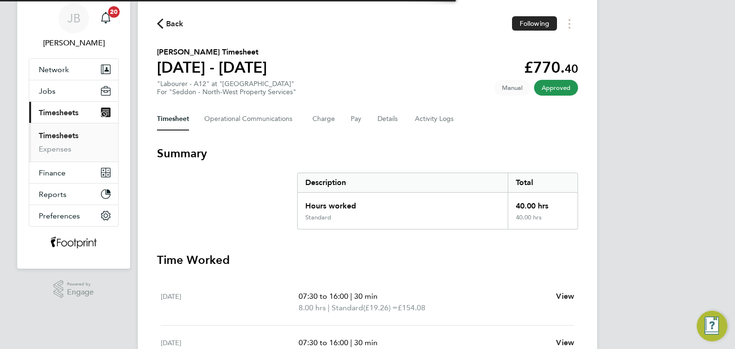
scroll to position [335, 0]
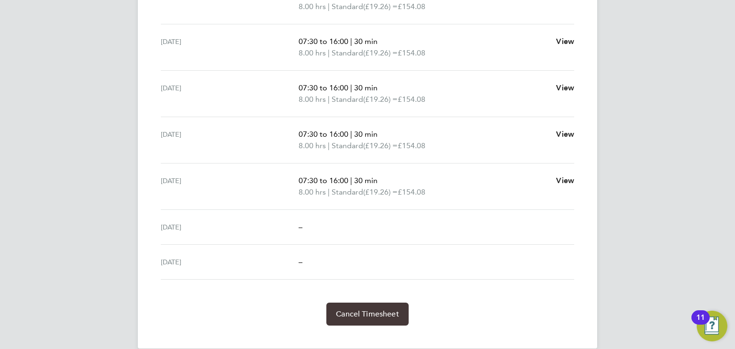
click at [373, 313] on span "Cancel Timesheet" at bounding box center [367, 315] width 63 height 10
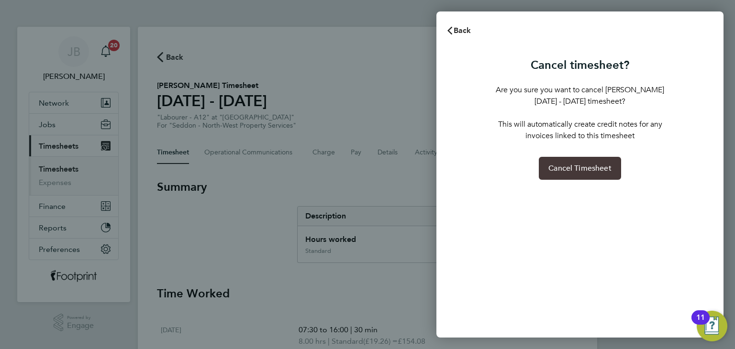
click at [553, 166] on span "Cancel Timesheet" at bounding box center [579, 169] width 63 height 10
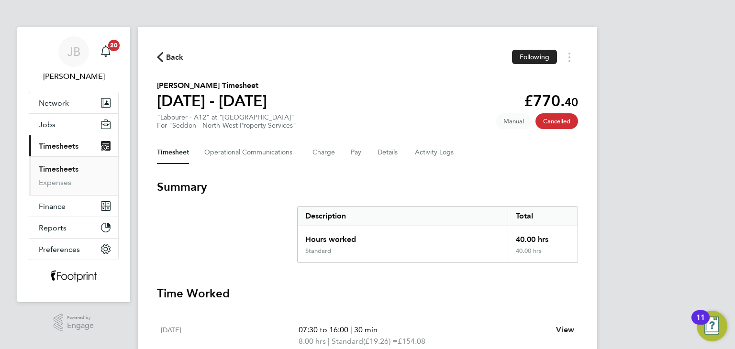
click at [173, 62] on span "Back" at bounding box center [175, 57] width 18 height 11
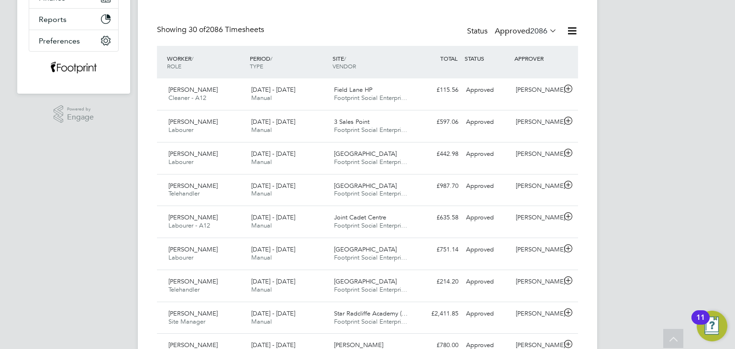
click at [512, 33] on label "Approved 2086" at bounding box center [526, 31] width 62 height 10
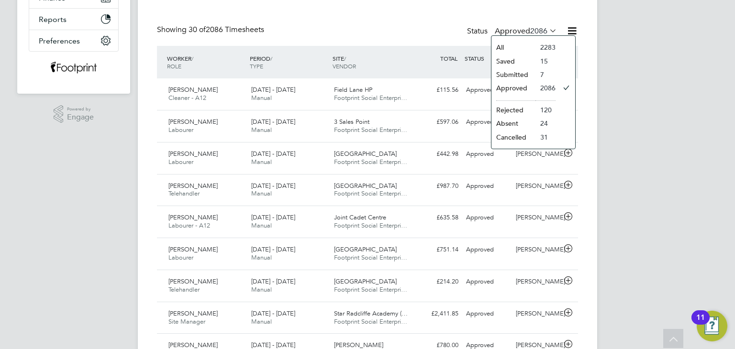
click at [518, 76] on li "Submitted" at bounding box center [513, 74] width 44 height 13
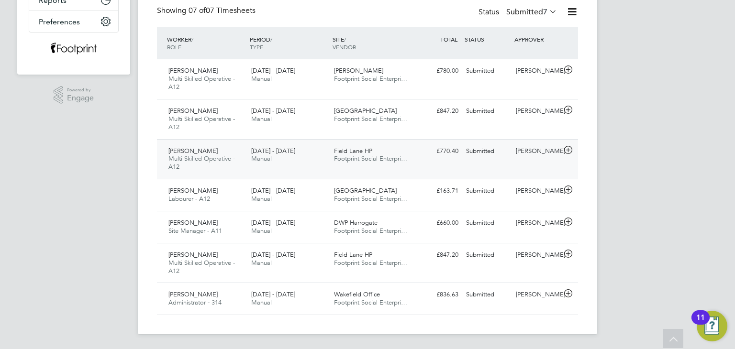
click at [387, 144] on div "Field Lane HP Footprint Social Enterpri…" at bounding box center [371, 156] width 83 height 24
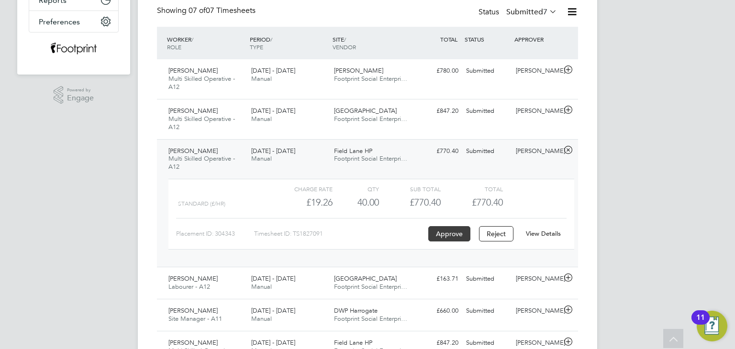
click at [452, 234] on button "Approve" at bounding box center [449, 233] width 42 height 15
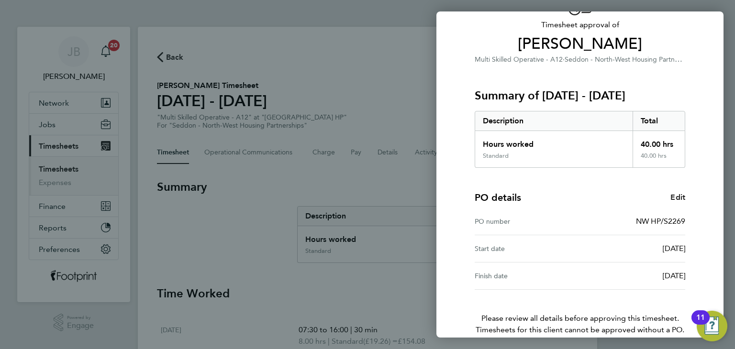
scroll to position [109, 0]
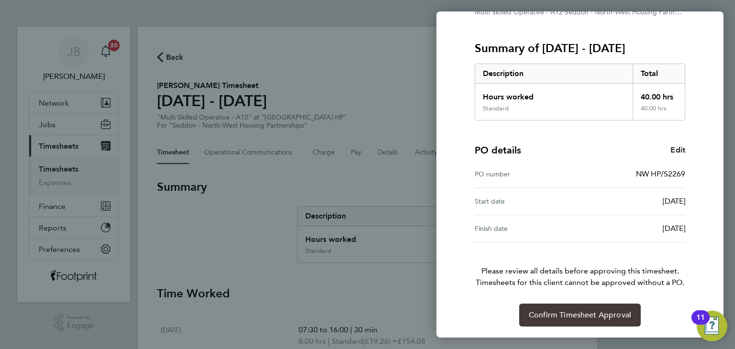
click at [561, 311] on span "Confirm Timesheet Approval" at bounding box center [580, 316] width 102 height 10
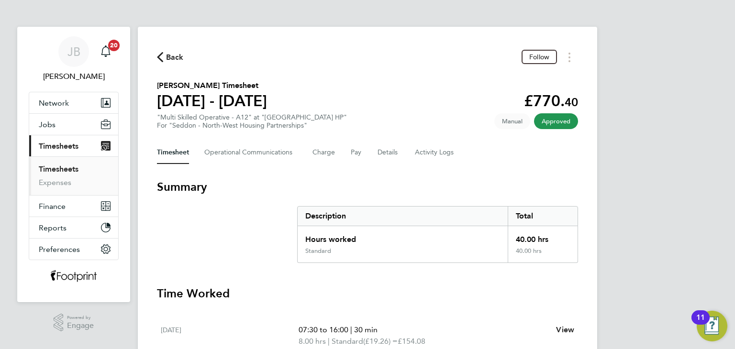
click at [169, 59] on span "Back" at bounding box center [175, 57] width 18 height 11
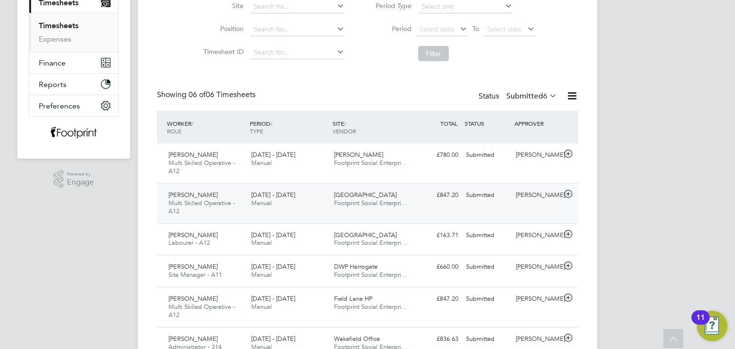
scroll to position [188, 0]
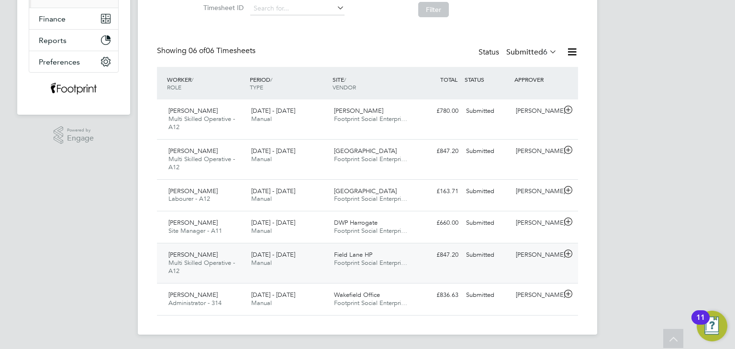
click at [394, 273] on div "Jason Oldfield Multi Skilled Operative - A12 15 - 21 Sep 2025 15 - 21 Sep 2025 …" at bounding box center [367, 263] width 421 height 40
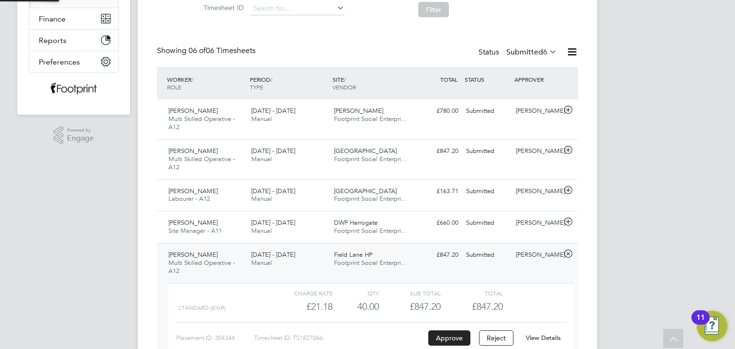
scroll to position [16, 93]
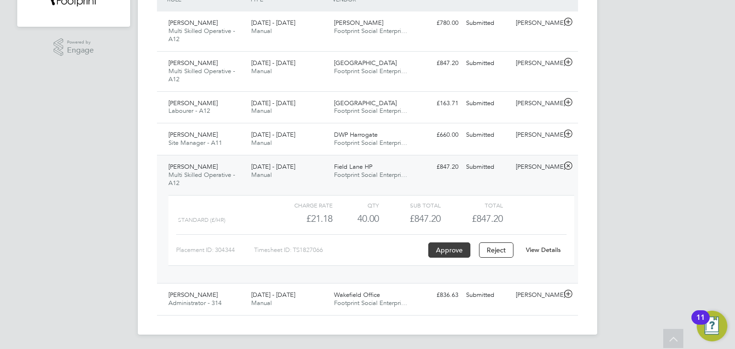
click at [451, 250] on button "Approve" at bounding box center [449, 250] width 42 height 15
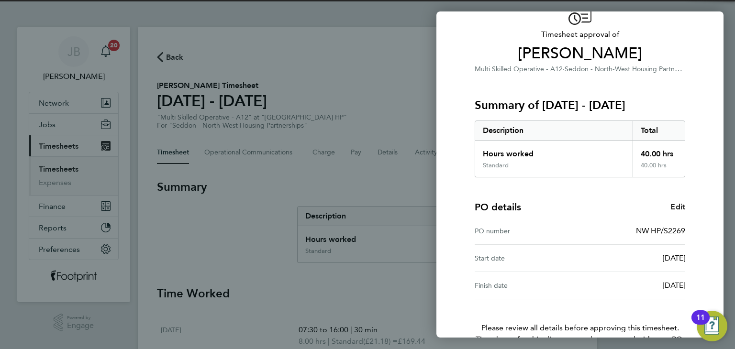
scroll to position [109, 0]
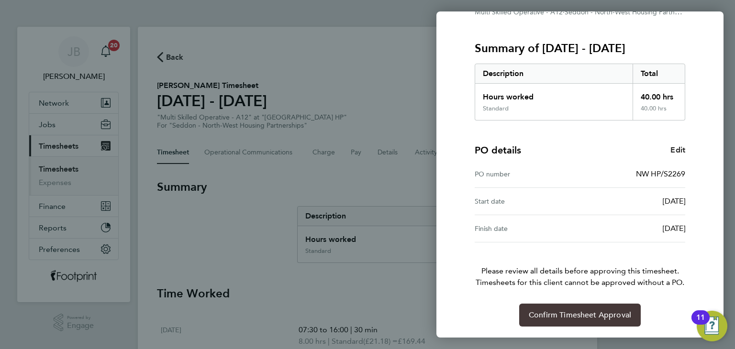
click at [567, 311] on span "Confirm Timesheet Approval" at bounding box center [580, 316] width 102 height 10
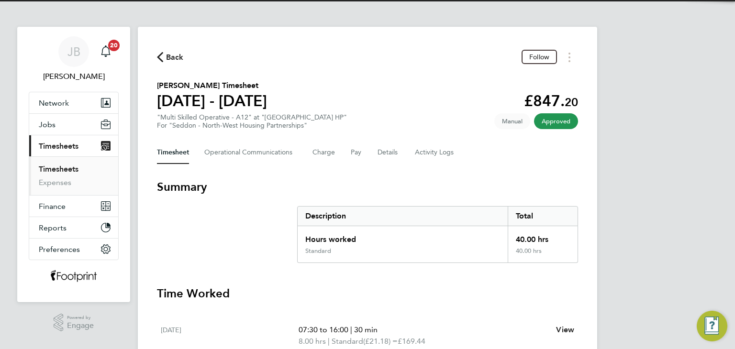
click at [172, 62] on span "Back" at bounding box center [175, 57] width 18 height 11
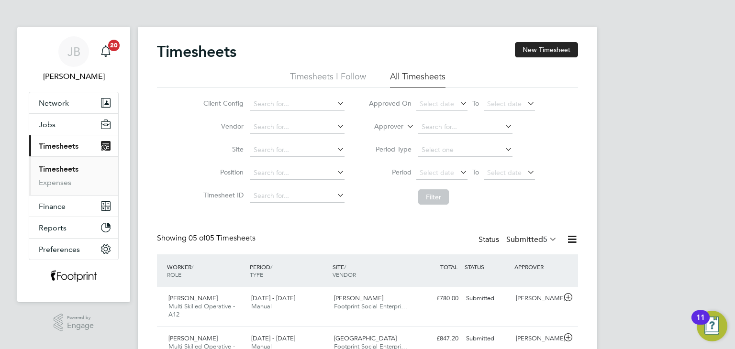
click at [531, 241] on label "Submitted 5" at bounding box center [531, 240] width 51 height 10
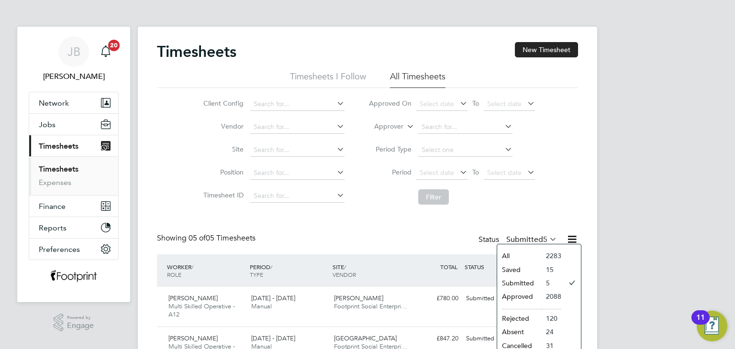
click at [518, 297] on li "Approved" at bounding box center [519, 296] width 44 height 13
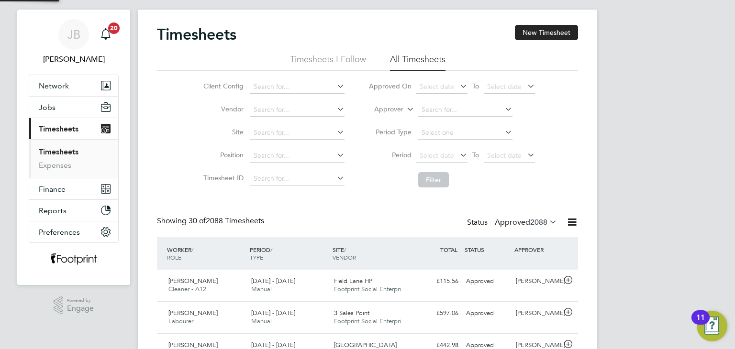
scroll to position [4, 5]
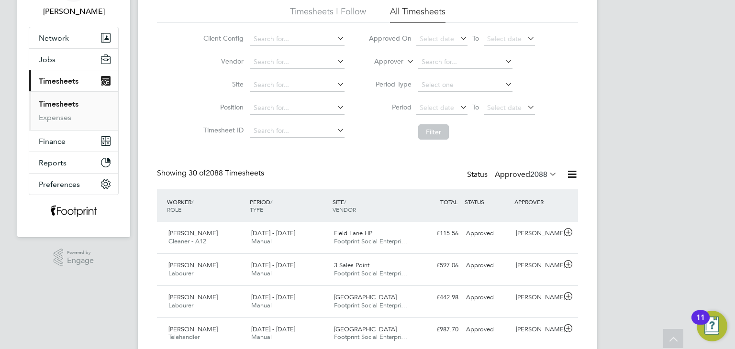
click at [423, 250] on div "Zoie Mcgill Cleaner - A12 15 - 21 Sep 2025 15 - 21 Sep 2025 Manual Field Lane H…" at bounding box center [367, 238] width 421 height 32
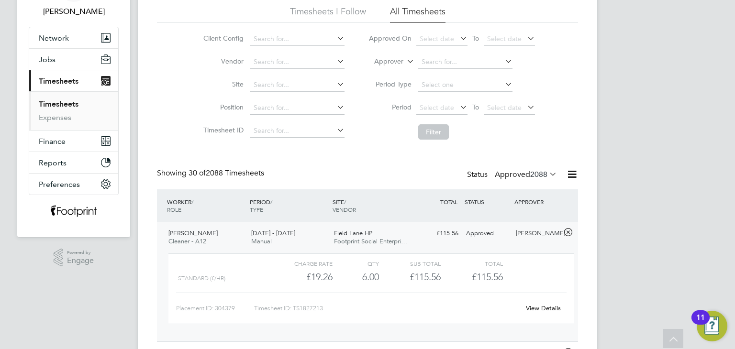
click at [537, 309] on link "View Details" at bounding box center [543, 308] width 35 height 8
click at [501, 229] on div "Approved" at bounding box center [487, 234] width 50 height 16
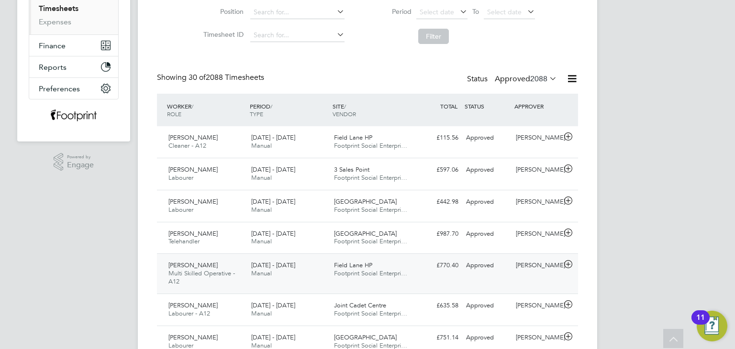
click at [421, 279] on div "Andrew Mboma Multi Skilled Operative - A12 15 - 21 Sep 2025 15 - 21 Sep 2025 Ma…" at bounding box center [367, 274] width 421 height 40
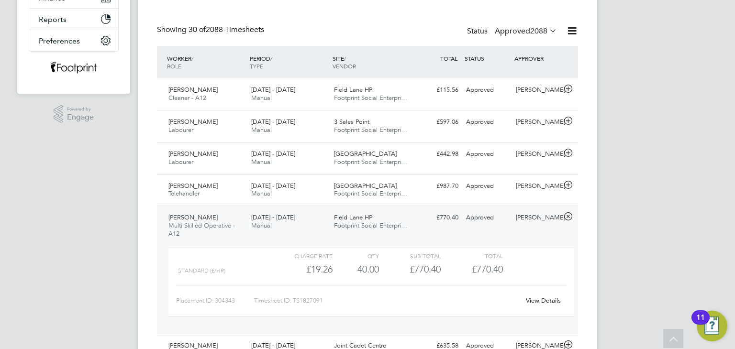
click at [540, 300] on link "View Details" at bounding box center [543, 301] width 35 height 8
click at [447, 211] on div "£770.40 Approved" at bounding box center [437, 218] width 50 height 16
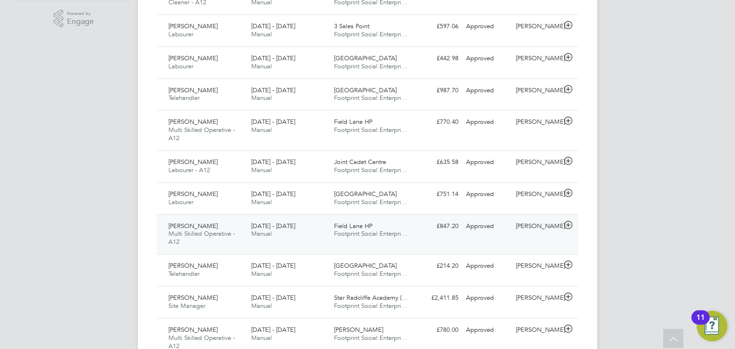
click at [391, 238] on div "Field Lane HP Footprint Social Enterpri…" at bounding box center [371, 231] width 83 height 24
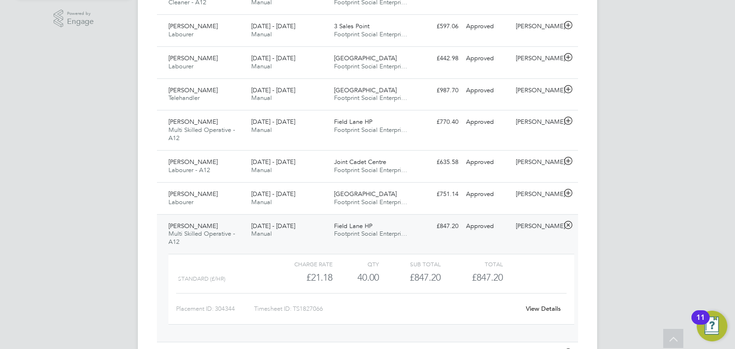
click at [539, 312] on div "View Details" at bounding box center [543, 308] width 47 height 15
click at [540, 312] on div "View Details" at bounding box center [543, 308] width 47 height 15
click at [540, 310] on link "View Details" at bounding box center [543, 309] width 35 height 8
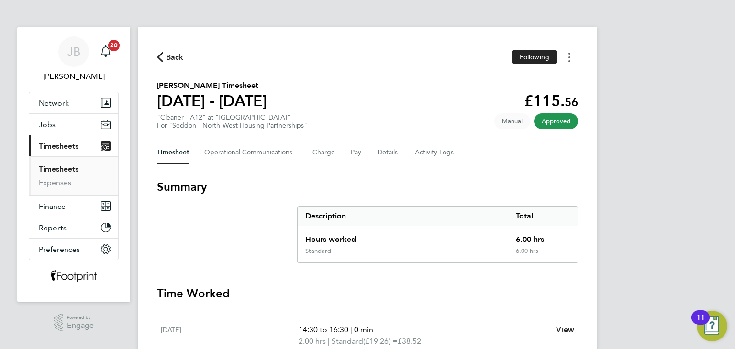
click at [571, 57] on button "Timesheets Menu" at bounding box center [569, 57] width 17 height 15
click at [541, 78] on link "Download timesheet" at bounding box center [520, 78] width 115 height 19
click at [573, 58] on button "Timesheets Menu" at bounding box center [569, 57] width 17 height 15
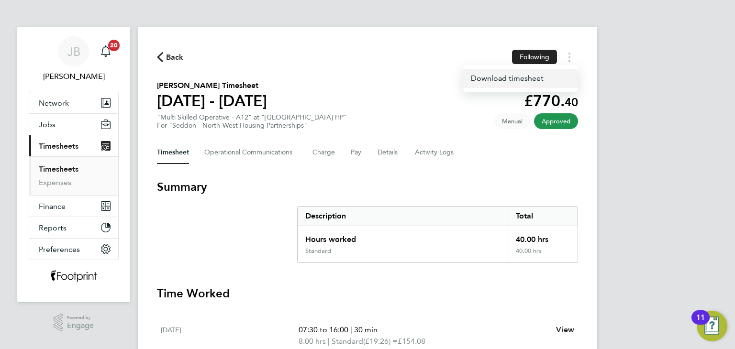
drag, startPoint x: 549, startPoint y: 81, endPoint x: 557, endPoint y: 69, distance: 14.1
click at [549, 81] on link "Download timesheet" at bounding box center [520, 78] width 115 height 19
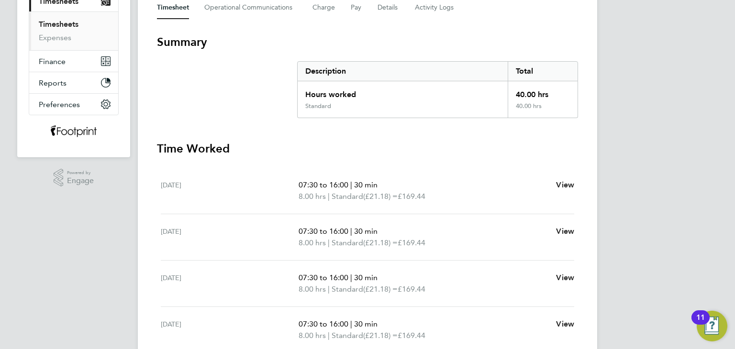
scroll to position [13, 0]
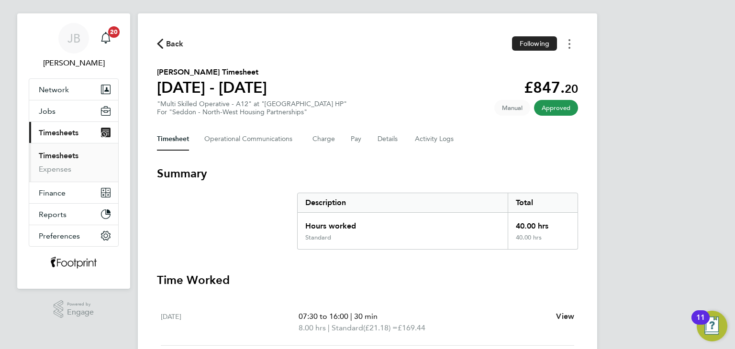
click at [575, 43] on button "Timesheets Menu" at bounding box center [569, 43] width 17 height 15
click at [549, 62] on link "Download timesheet" at bounding box center [520, 65] width 115 height 19
click at [167, 46] on span "Back" at bounding box center [175, 43] width 18 height 11
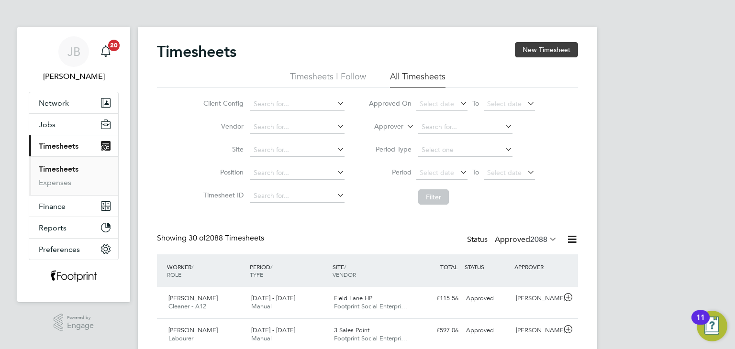
click at [526, 46] on button "New Timesheet" at bounding box center [546, 49] width 63 height 15
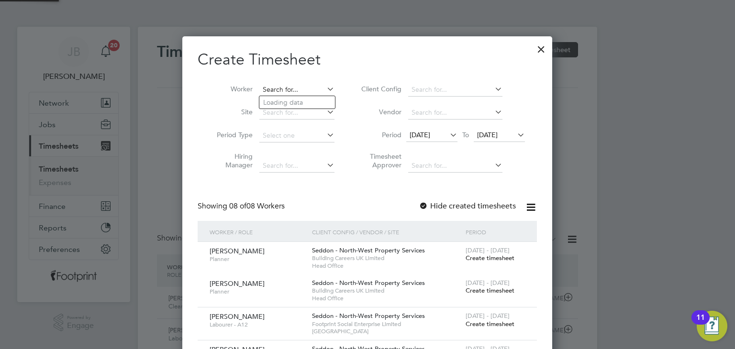
click at [298, 85] on input at bounding box center [296, 89] width 75 height 13
click at [291, 104] on li "Lee R awson" at bounding box center [303, 102] width 89 height 13
type input "Lee Rawson"
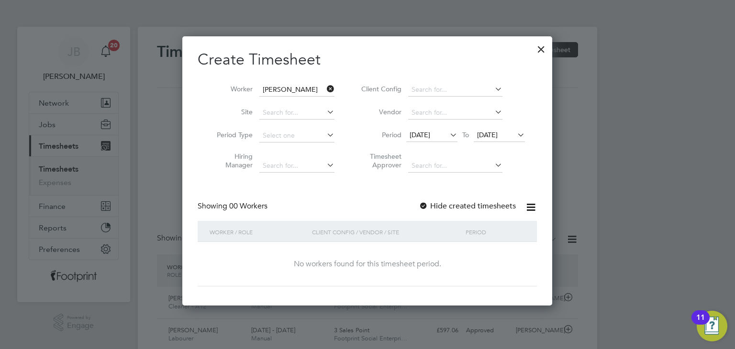
click at [483, 210] on label "Hide created timesheets" at bounding box center [467, 206] width 97 height 10
click at [498, 132] on span "16 Sep 2025" at bounding box center [487, 135] width 21 height 9
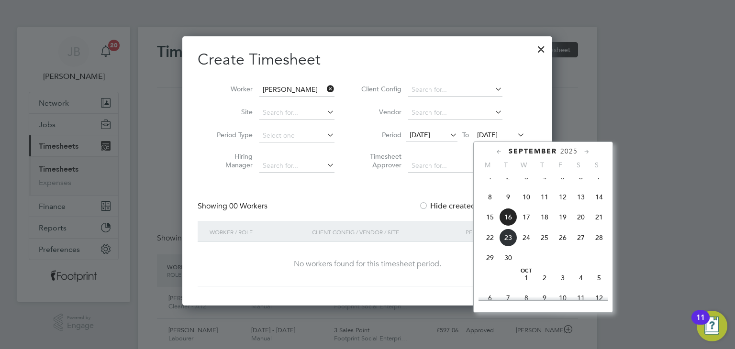
click at [528, 226] on span "17" at bounding box center [526, 217] width 18 height 18
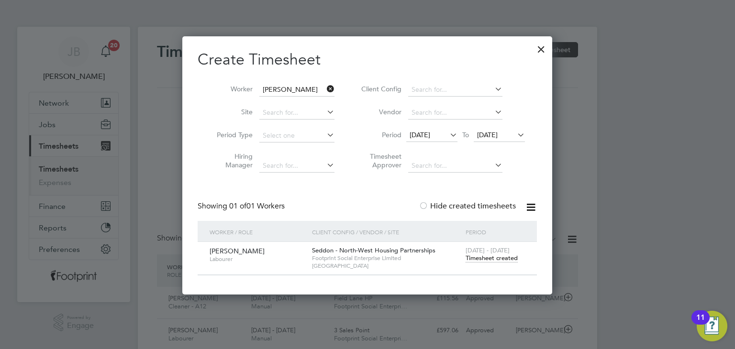
click at [491, 259] on span "Timesheet created" at bounding box center [492, 258] width 52 height 9
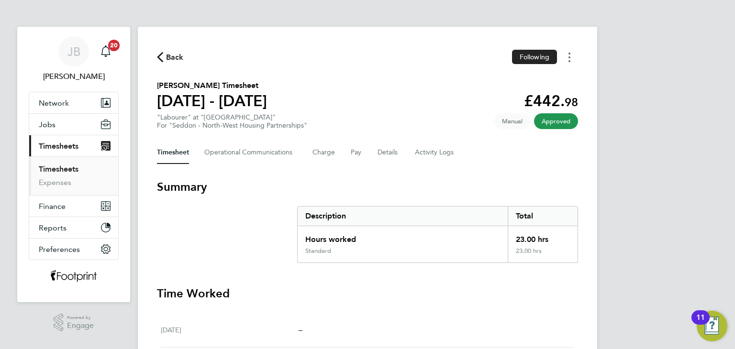
click at [570, 62] on circle "Timesheets Menu" at bounding box center [569, 61] width 2 height 2
click at [488, 82] on link "Download timesheet" at bounding box center [520, 78] width 115 height 19
click at [174, 56] on span "Back" at bounding box center [175, 57] width 18 height 11
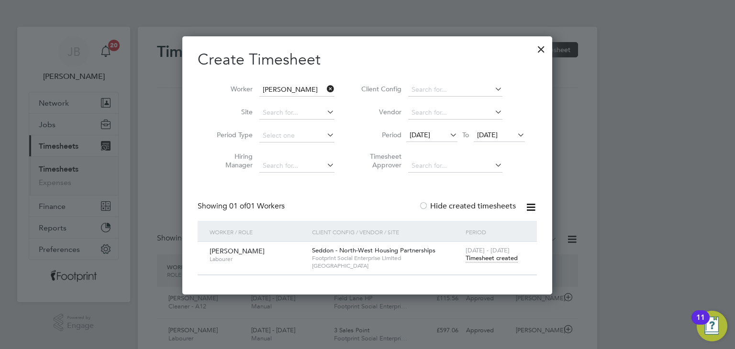
scroll to position [24, 83]
click at [538, 47] on div at bounding box center [541, 46] width 17 height 17
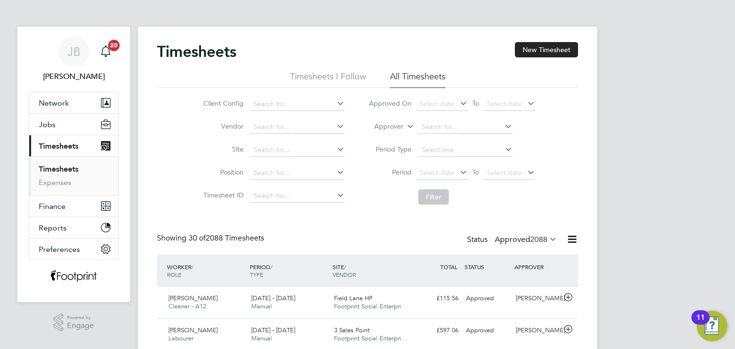
click at [512, 240] on label "Approved 2088" at bounding box center [526, 240] width 62 height 10
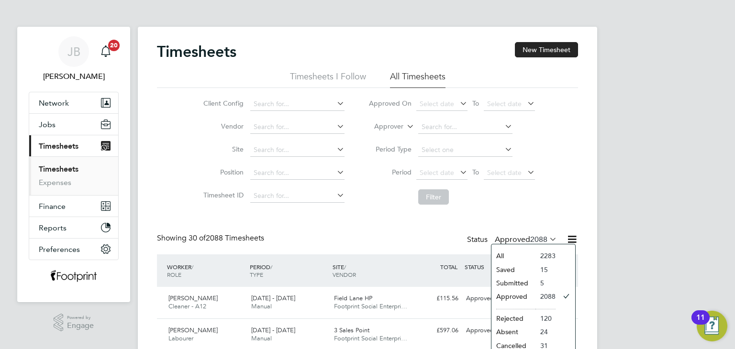
click at [532, 281] on li "Submitted" at bounding box center [513, 283] width 44 height 13
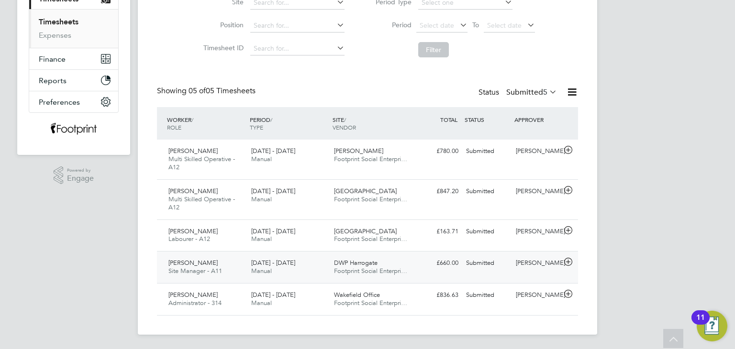
click at [465, 266] on div "Submitted" at bounding box center [487, 264] width 50 height 16
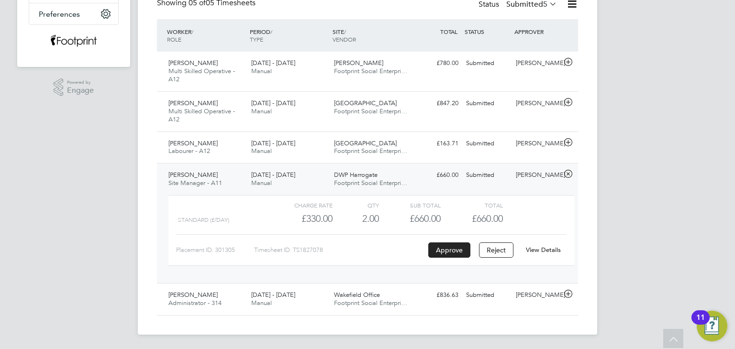
click at [382, 175] on div "DWP Harrogate Footprint Social Enterpri…" at bounding box center [371, 179] width 83 height 24
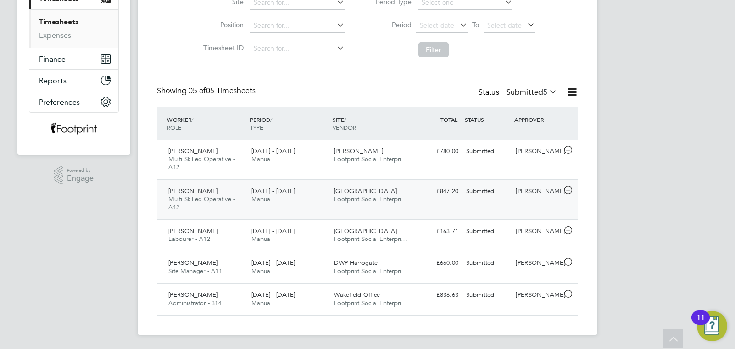
click at [415, 199] on div "Jason Oldfield Multi Skilled Operative - A12 15 - 21 Sep 2025 15 - 21 Sep 2025 …" at bounding box center [367, 199] width 421 height 40
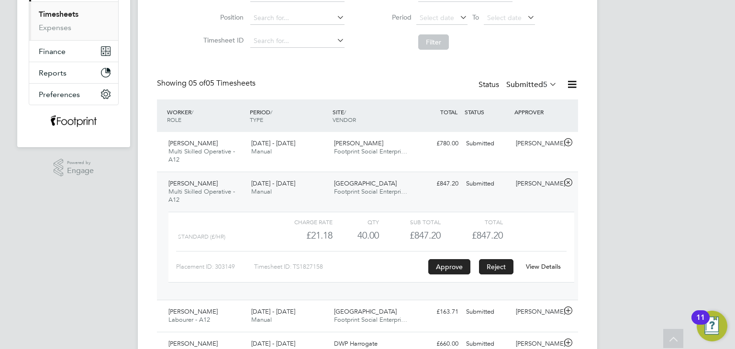
click at [490, 265] on button "Reject" at bounding box center [496, 266] width 34 height 15
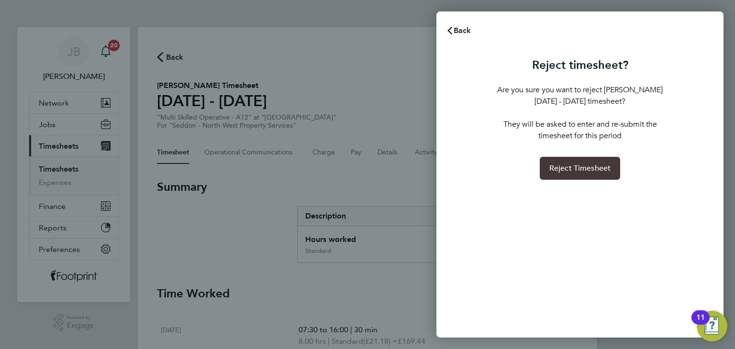
drag, startPoint x: 586, startPoint y: 157, endPoint x: 578, endPoint y: 156, distance: 7.9
click at [581, 157] on button "Reject Timesheet" at bounding box center [580, 168] width 81 height 23
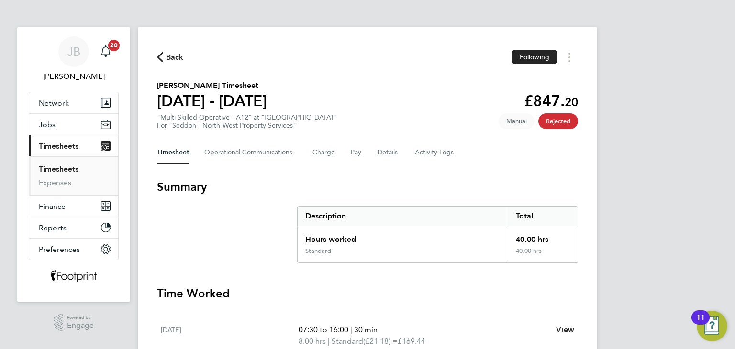
click at [173, 58] on span "Back" at bounding box center [175, 57] width 18 height 11
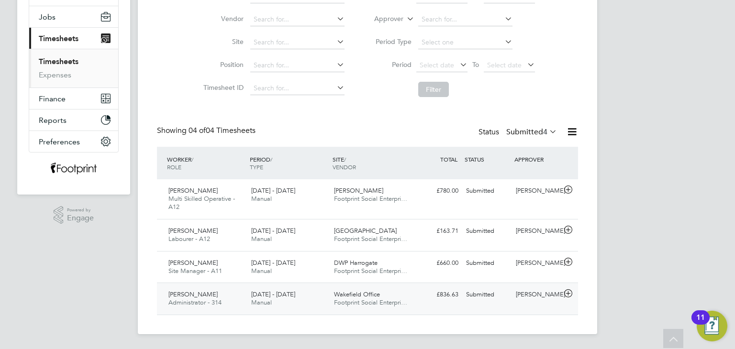
click at [533, 296] on div "[PERSON_NAME]" at bounding box center [537, 295] width 50 height 16
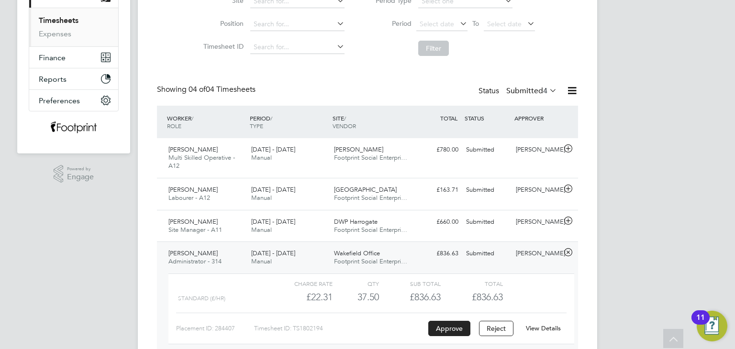
scroll to position [195, 0]
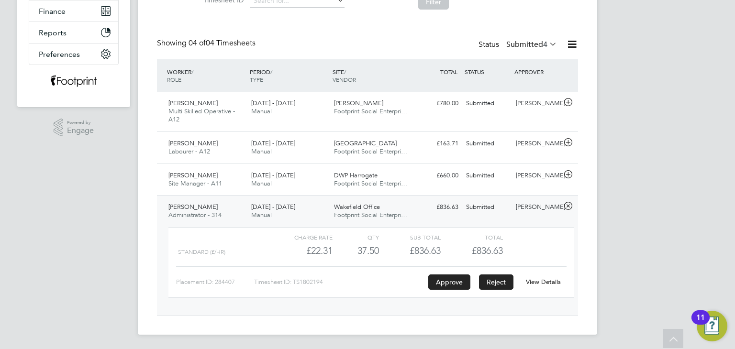
click at [497, 280] on button "Reject" at bounding box center [496, 282] width 34 height 15
click at [471, 217] on div "[PERSON_NAME] Administrator - 314 [DATE] - [DATE] [DATE] - [DATE] Manual Wakefi…" at bounding box center [367, 255] width 421 height 120
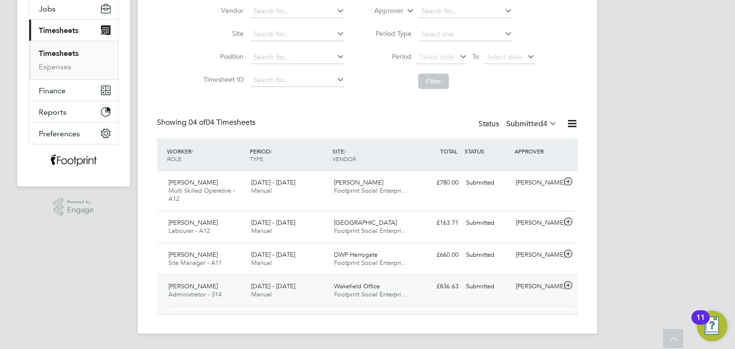
scroll to position [108, 0]
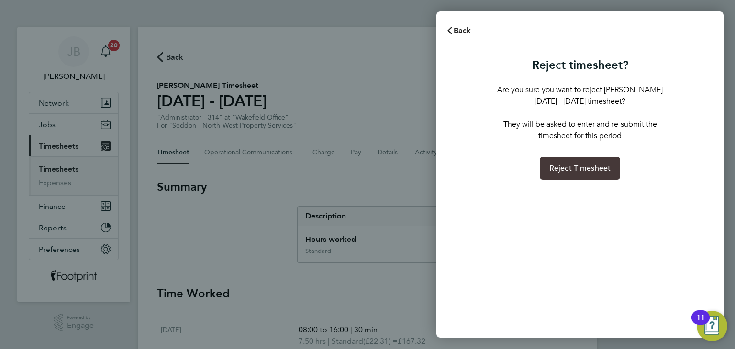
click at [576, 168] on span "Reject Timesheet" at bounding box center [580, 169] width 62 height 10
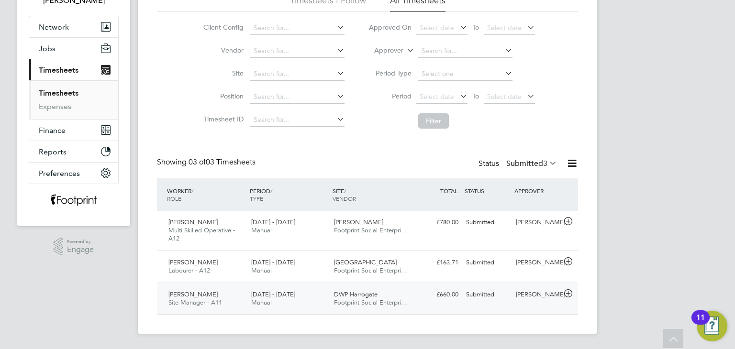
click at [479, 304] on div "Jack Young Site Manager - A11 15 - 21 Sep 2025 15 - 21 Sep 2025 Manual DWP Harr…" at bounding box center [367, 299] width 421 height 32
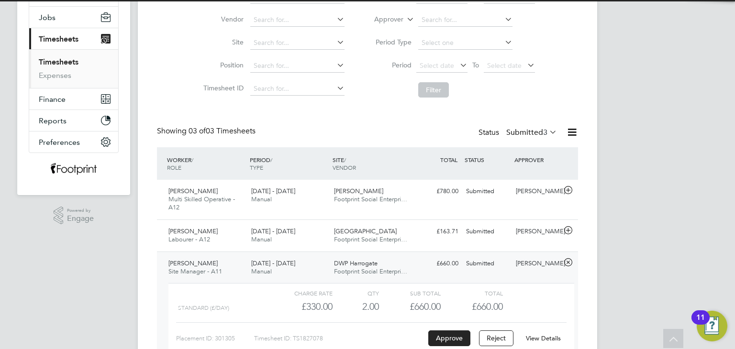
scroll to position [124, 0]
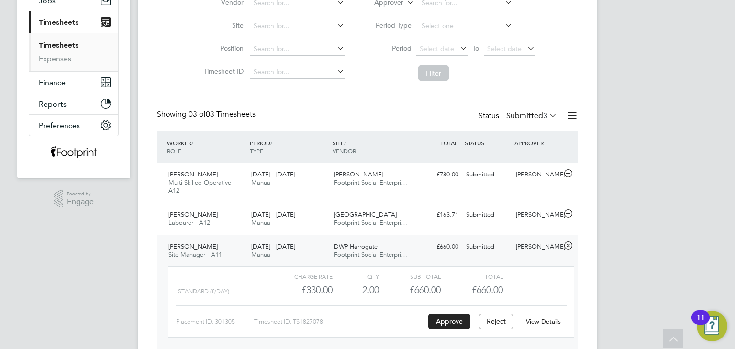
click at [547, 318] on link "View Details" at bounding box center [543, 322] width 35 height 8
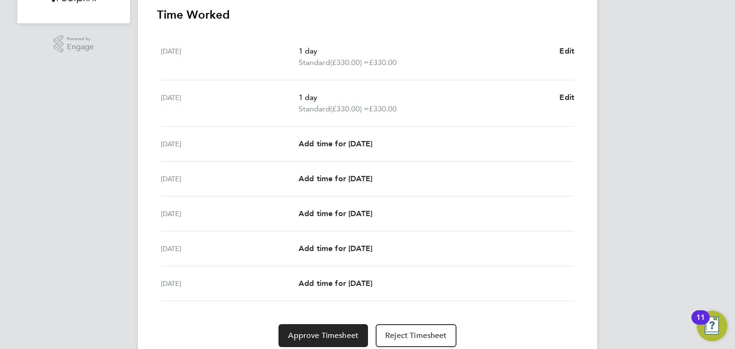
scroll to position [314, 0]
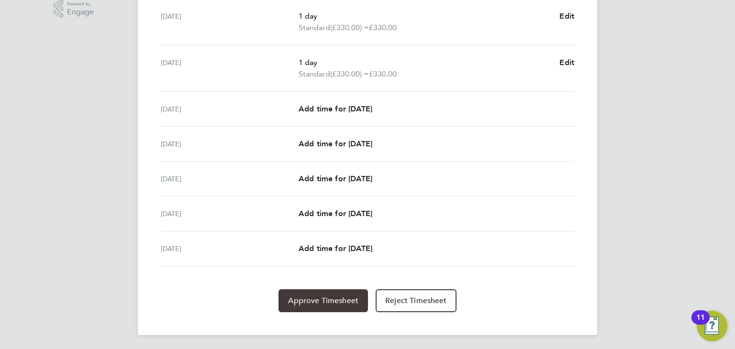
click at [314, 291] on button "Approve Timesheet" at bounding box center [322, 300] width 89 height 23
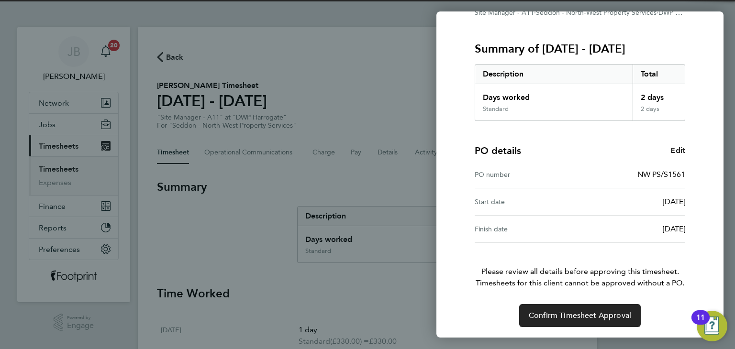
scroll to position [109, 0]
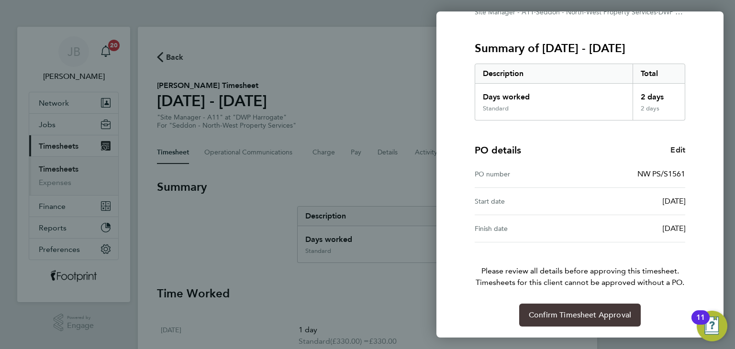
click at [567, 312] on span "Confirm Timesheet Approval" at bounding box center [580, 316] width 102 height 10
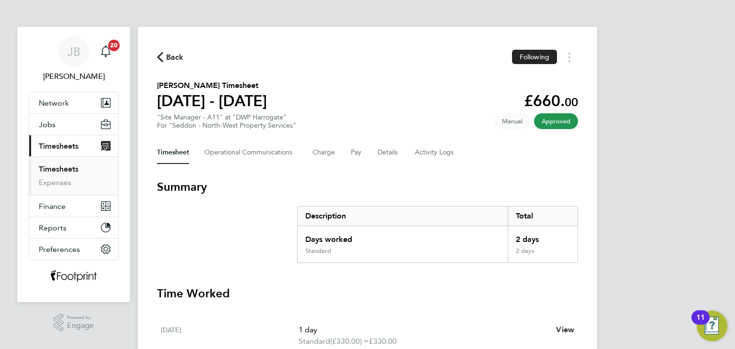
click at [59, 171] on link "Timesheets" at bounding box center [59, 169] width 40 height 9
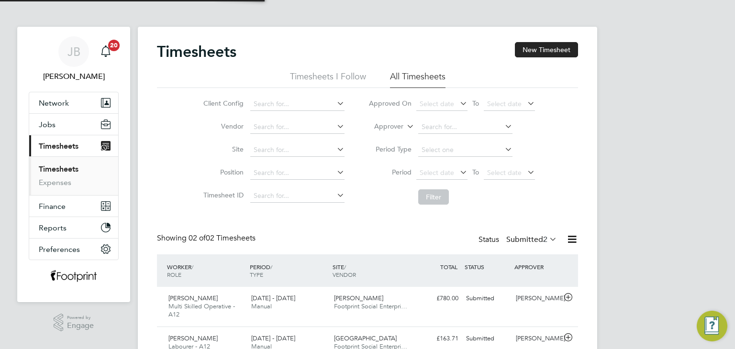
scroll to position [24, 83]
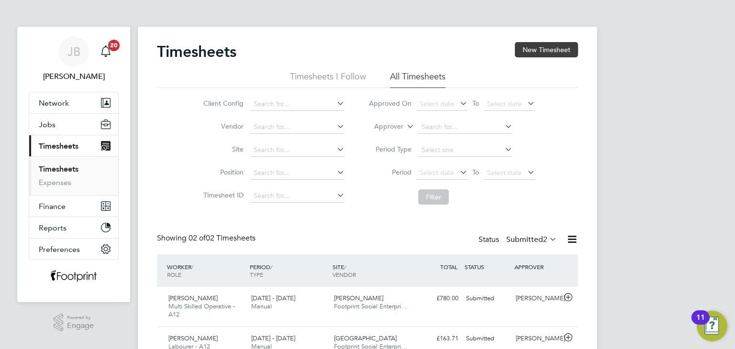
click at [543, 49] on button "New Timesheet" at bounding box center [546, 49] width 63 height 15
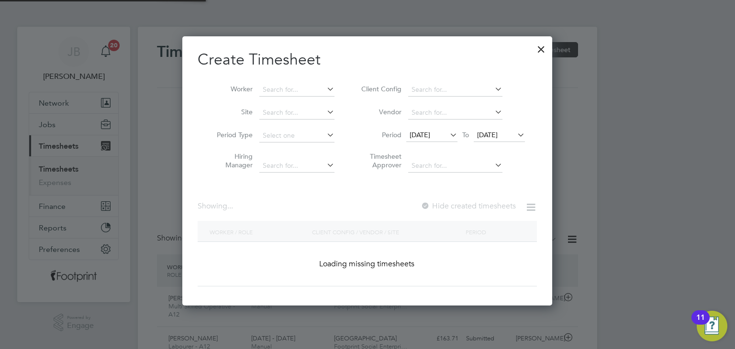
scroll to position [619, 370]
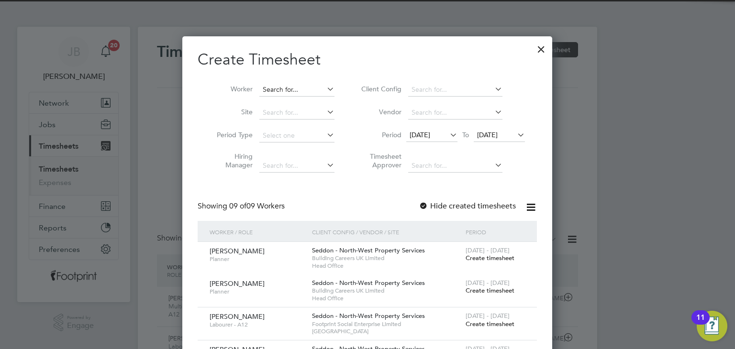
click at [280, 90] on input at bounding box center [296, 89] width 75 height 13
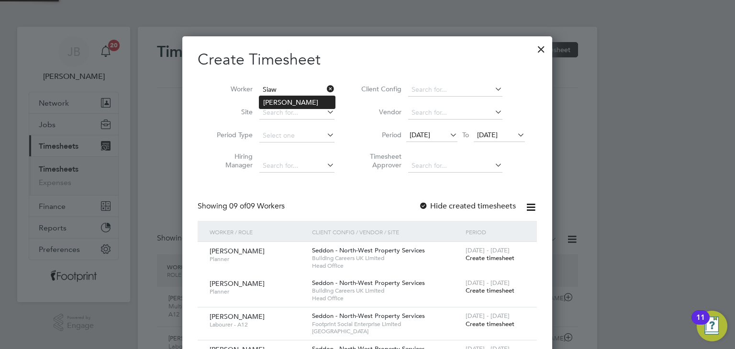
click at [279, 101] on li "[PERSON_NAME]" at bounding box center [297, 102] width 76 height 12
type input "[PERSON_NAME]"
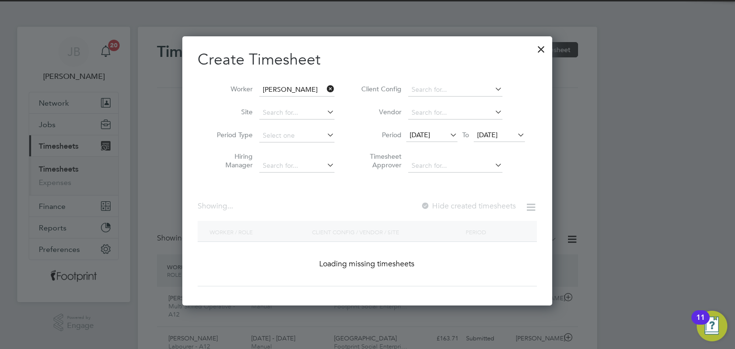
scroll to position [269, 370]
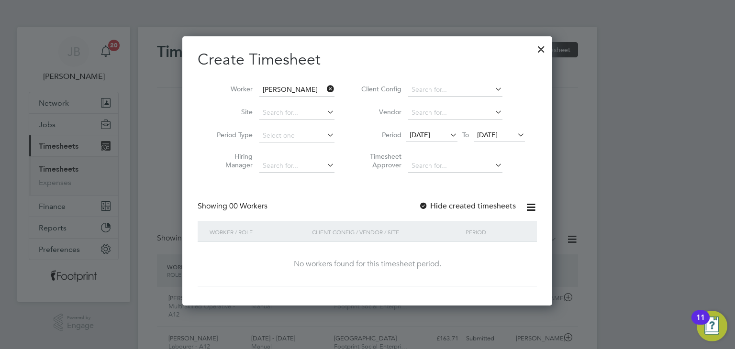
click at [468, 203] on label "Hide created timesheets" at bounding box center [467, 206] width 97 height 10
click at [498, 129] on div "[DATE] To [DATE]" at bounding box center [465, 135] width 119 height 13
click at [495, 136] on span "[DATE]" at bounding box center [487, 135] width 21 height 9
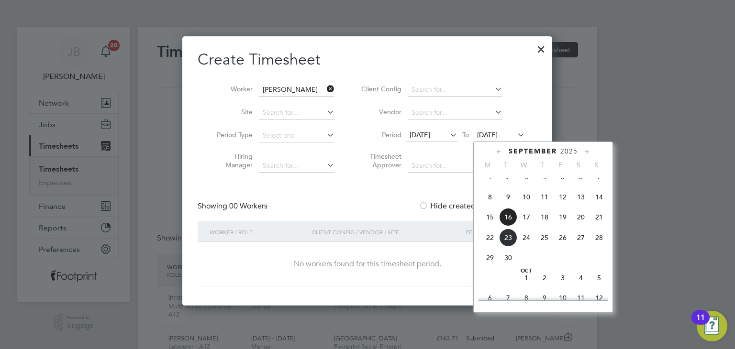
click at [527, 226] on span "17" at bounding box center [526, 217] width 18 height 18
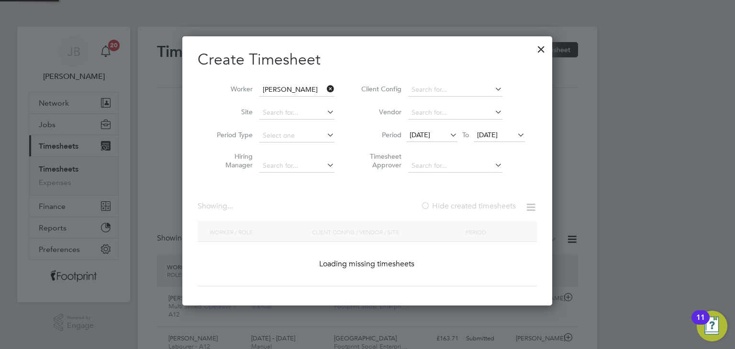
scroll to position [290, 370]
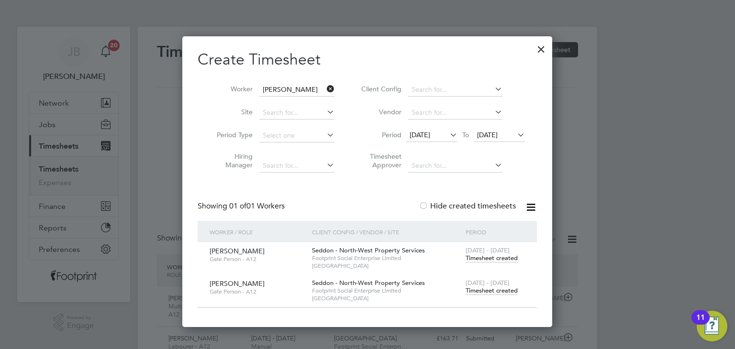
click at [496, 290] on span "Timesheet created" at bounding box center [492, 291] width 52 height 9
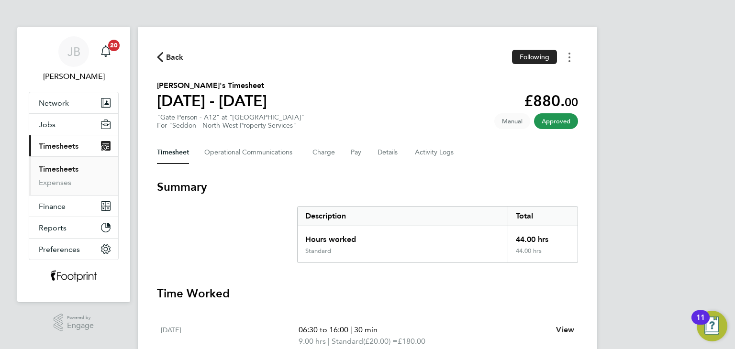
click at [566, 59] on button "Timesheets Menu" at bounding box center [569, 57] width 17 height 15
drag, startPoint x: 532, startPoint y: 76, endPoint x: 532, endPoint y: 81, distance: 5.3
click at [531, 76] on link "Download timesheet" at bounding box center [520, 78] width 115 height 19
click at [175, 61] on span "Back" at bounding box center [175, 57] width 18 height 11
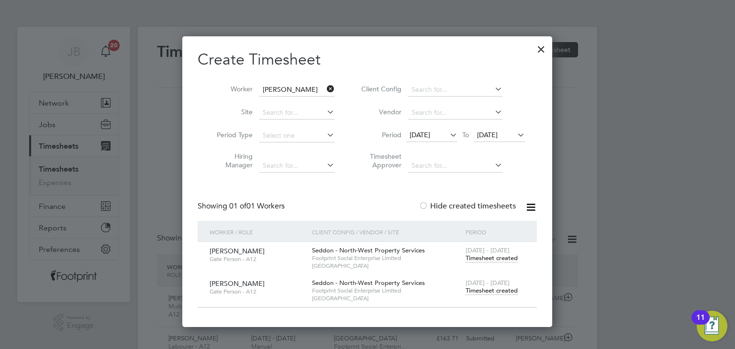
click at [535, 47] on div at bounding box center [541, 46] width 17 height 17
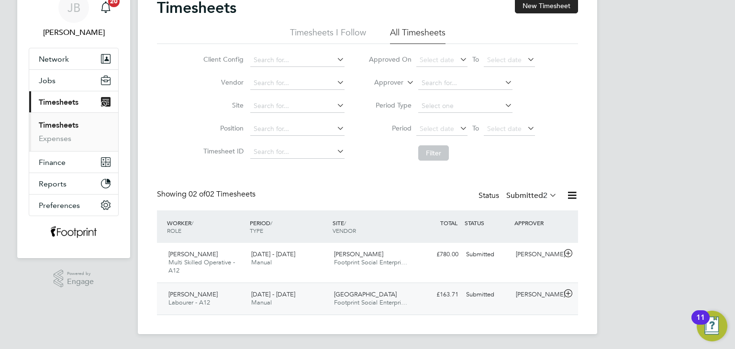
click at [484, 299] on div "Submitted" at bounding box center [487, 295] width 50 height 16
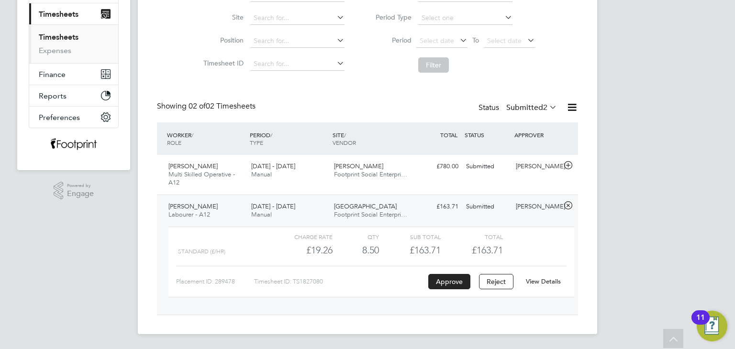
click at [542, 282] on link "View Details" at bounding box center [543, 282] width 35 height 8
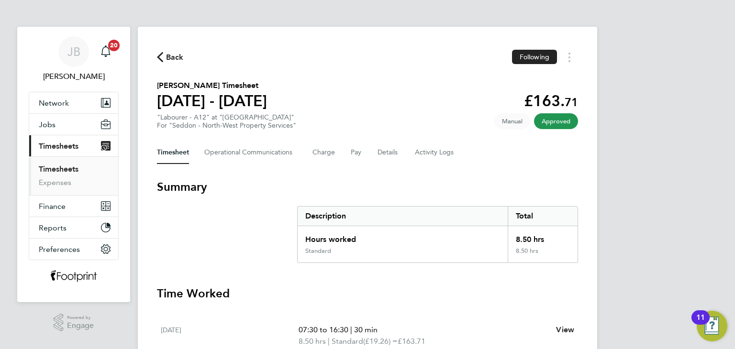
click at [171, 60] on span "Back" at bounding box center [175, 57] width 18 height 11
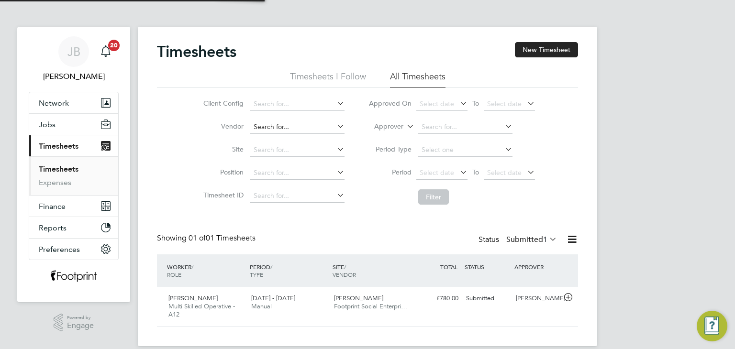
scroll to position [24, 83]
click at [528, 241] on label "Submitted 1" at bounding box center [531, 240] width 51 height 10
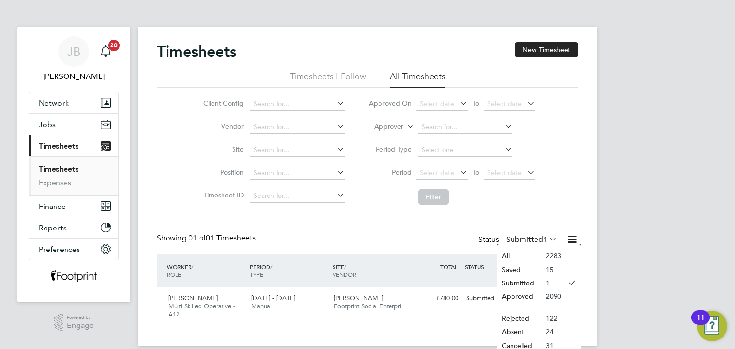
click at [519, 295] on li "Approved" at bounding box center [519, 296] width 44 height 13
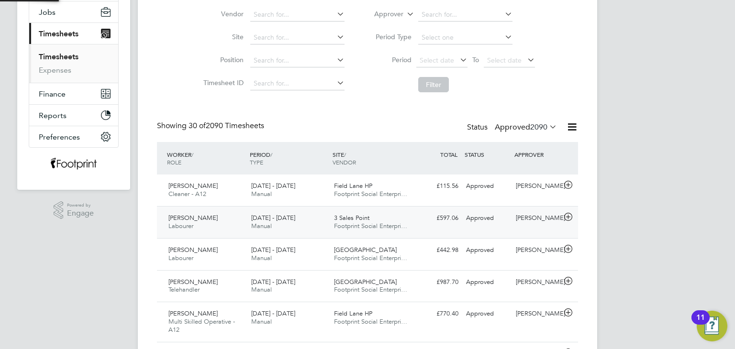
scroll to position [0, 0]
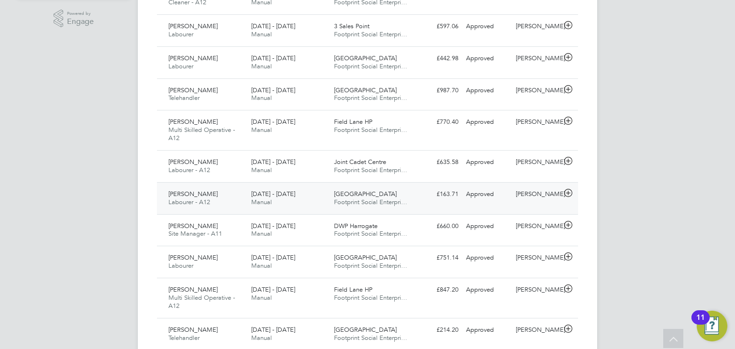
click at [446, 193] on div "£163.71 Approved" at bounding box center [437, 195] width 50 height 16
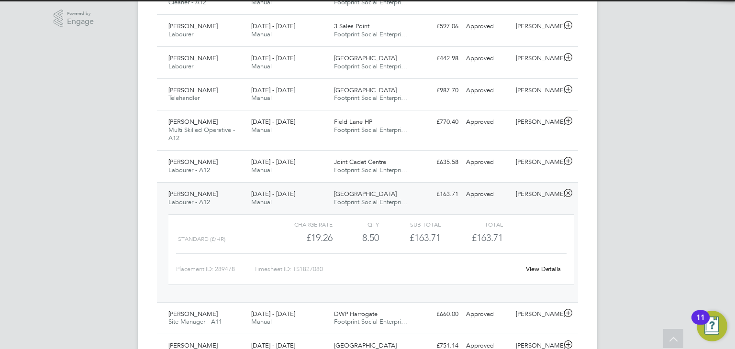
click at [541, 270] on link "View Details" at bounding box center [543, 269] width 35 height 8
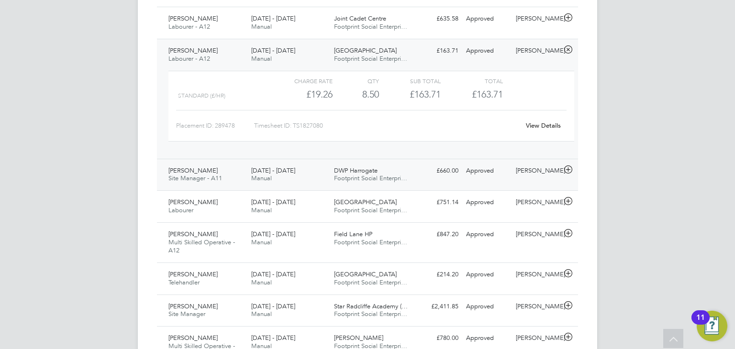
click at [313, 181] on div "[DATE] - [DATE] Manual" at bounding box center [288, 175] width 83 height 24
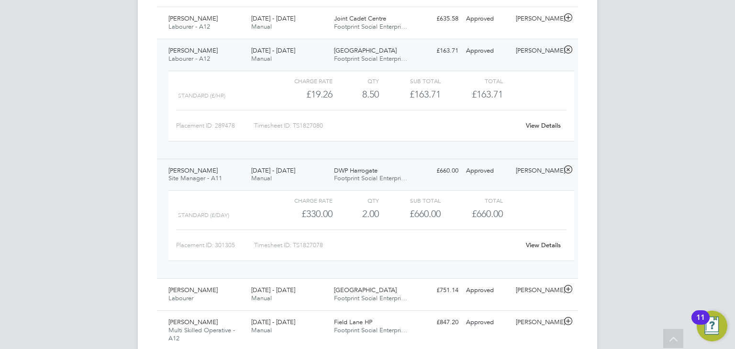
click at [551, 242] on link "View Details" at bounding box center [543, 245] width 35 height 8
click at [645, 284] on div "JB [PERSON_NAME] Notifications 20 Applications: Network Team Members Businesses…" at bounding box center [367, 322] width 735 height 1541
click at [457, 170] on div "£660.00 Approved" at bounding box center [437, 171] width 50 height 16
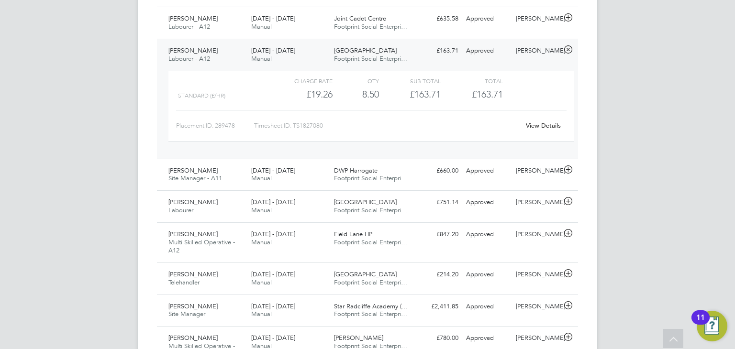
click at [446, 63] on div "[PERSON_NAME] Labourer - A12 [DATE] - [DATE] [DATE] - [DATE] Manual Longton Pol…" at bounding box center [367, 99] width 421 height 120
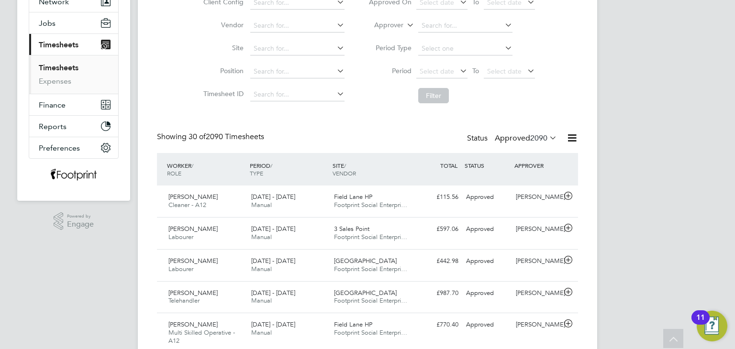
scroll to position [65, 0]
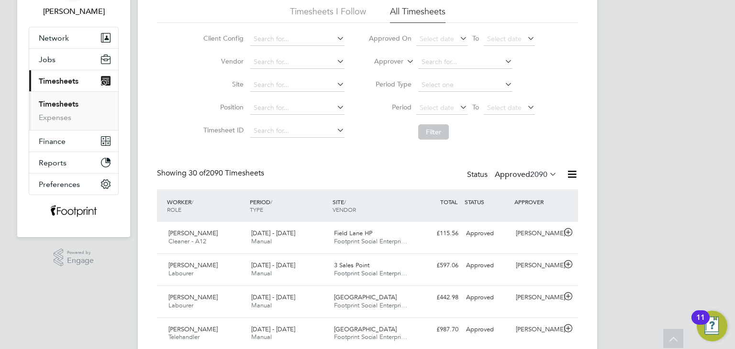
click at [511, 173] on label "Approved 2090" at bounding box center [526, 175] width 62 height 10
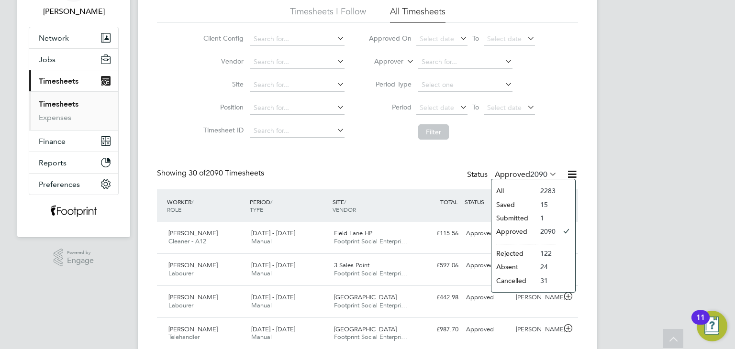
click at [503, 221] on li "Submitted" at bounding box center [513, 217] width 44 height 13
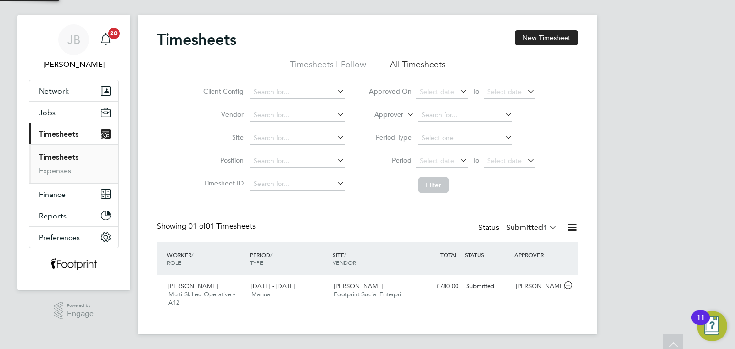
scroll to position [24, 83]
drag, startPoint x: 417, startPoint y: 297, endPoint x: 425, endPoint y: 301, distance: 9.2
click at [416, 297] on div "Daniel Rutherford Multi Skilled Operative - A12 15 - 21 Sep 2025 15 - 21 Sep 20…" at bounding box center [367, 295] width 421 height 40
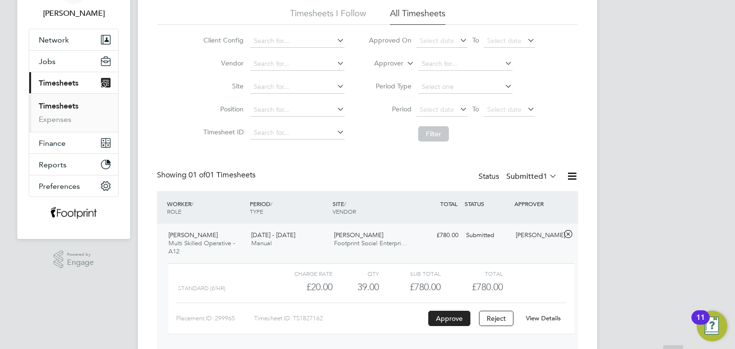
scroll to position [100, 0]
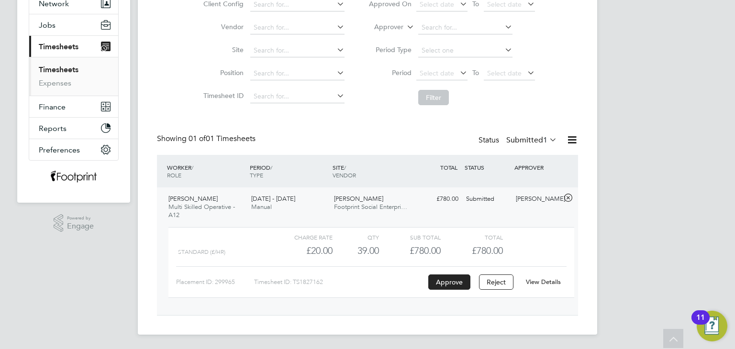
click at [535, 282] on link "View Details" at bounding box center [543, 282] width 35 height 8
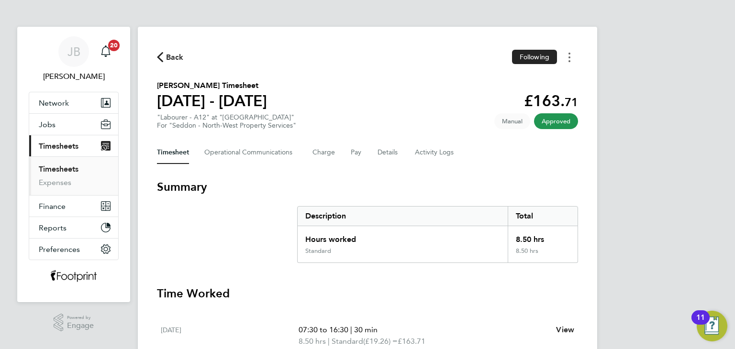
click at [565, 58] on button "Timesheets Menu" at bounding box center [569, 57] width 17 height 15
click at [538, 75] on link "Download timesheet" at bounding box center [520, 78] width 115 height 19
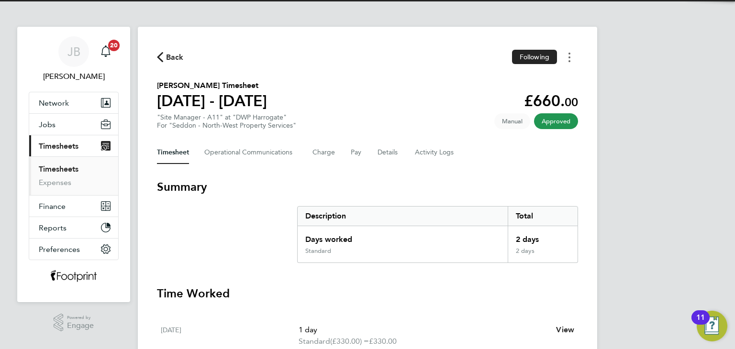
click at [575, 62] on button "Timesheets Menu" at bounding box center [569, 57] width 17 height 15
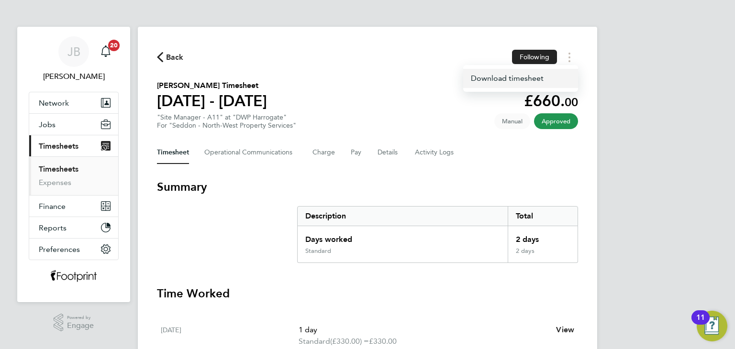
click at [549, 80] on link "Download timesheet" at bounding box center [520, 78] width 115 height 19
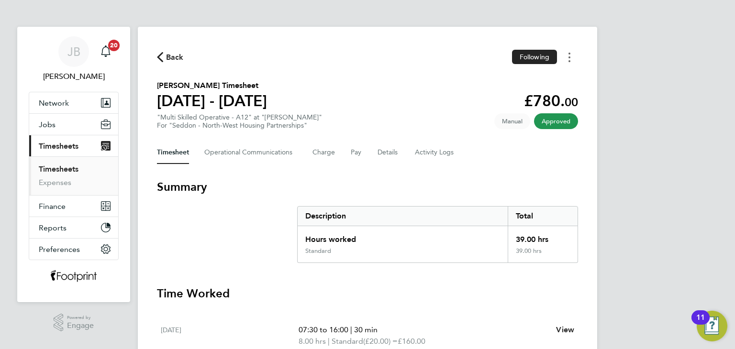
click at [568, 58] on button "Timesheets Menu" at bounding box center [569, 57] width 17 height 15
click at [534, 80] on link "Download timesheet" at bounding box center [520, 78] width 115 height 19
click at [392, 157] on button "Details" at bounding box center [389, 152] width 22 height 23
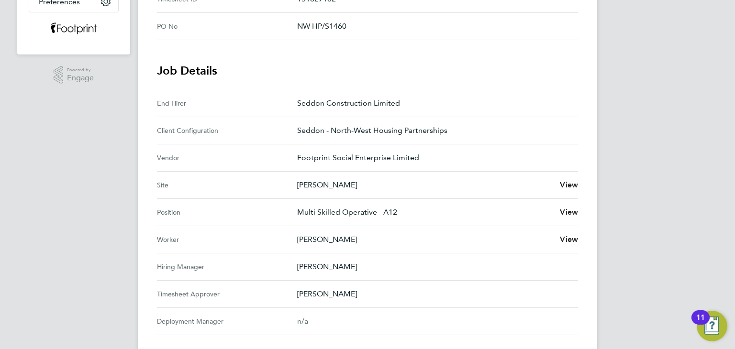
scroll to position [85, 0]
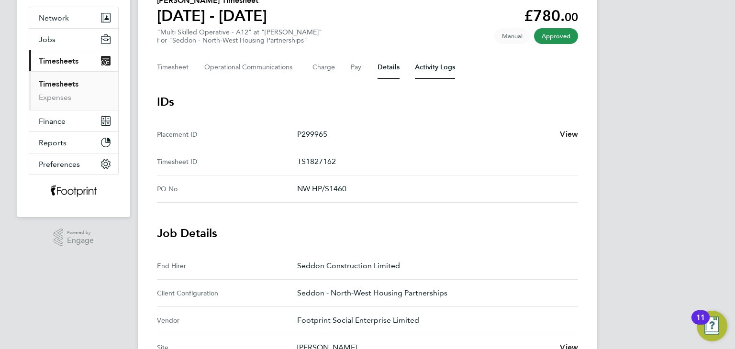
drag, startPoint x: 416, startPoint y: 68, endPoint x: 413, endPoint y: 81, distance: 13.3
click at [416, 68] on Logs-tab "Activity Logs" at bounding box center [435, 67] width 40 height 23
